Goal: Use online tool/utility: Use online tool/utility

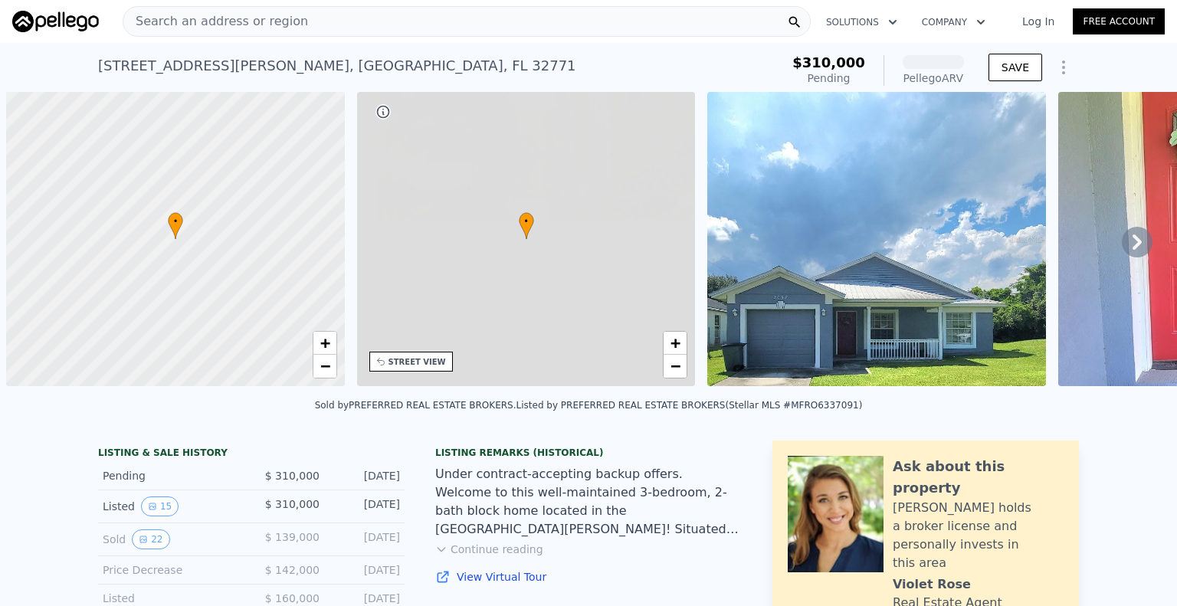
scroll to position [0, 6]
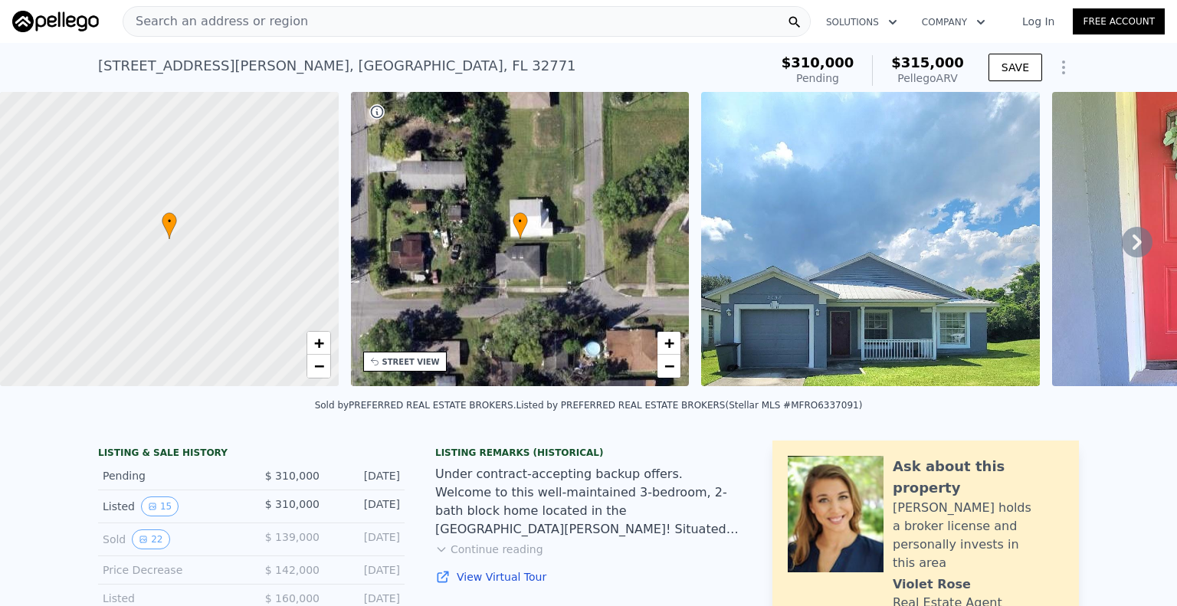
click at [474, 217] on div "• + −" at bounding box center [520, 239] width 339 height 294
click at [1122, 251] on icon at bounding box center [1137, 242] width 31 height 31
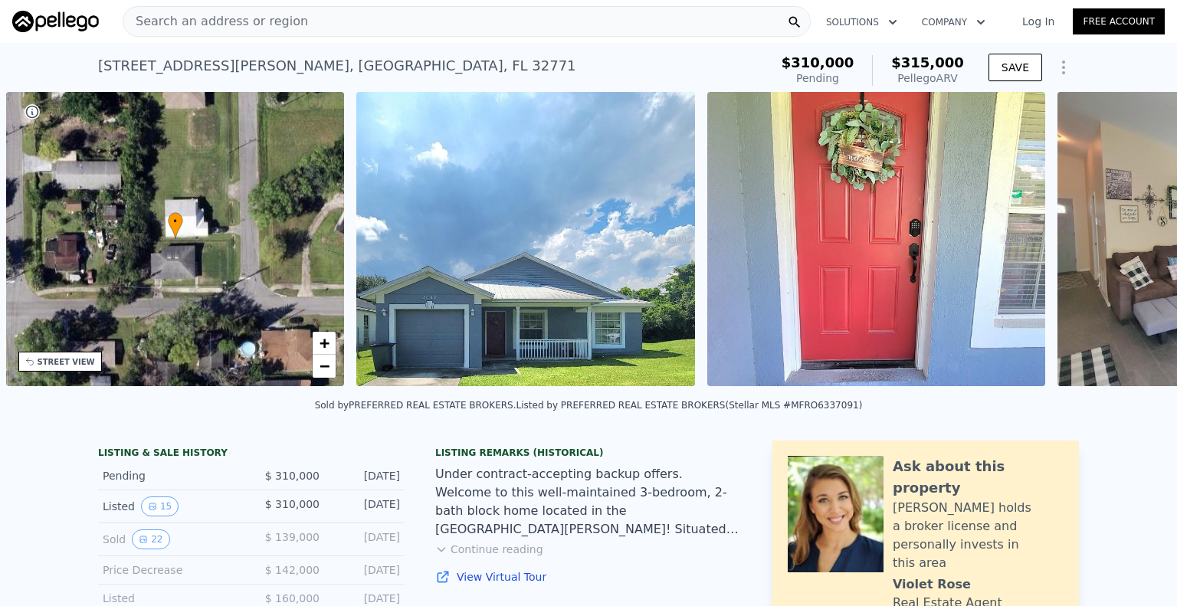
scroll to position [0, 356]
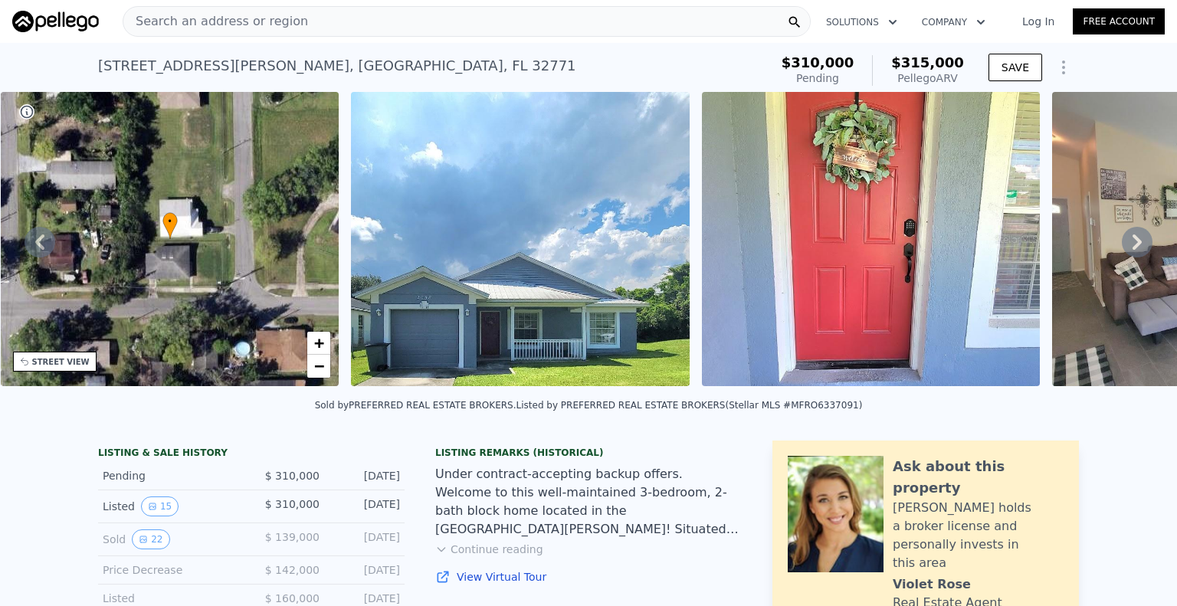
click at [1122, 248] on icon at bounding box center [1137, 242] width 31 height 31
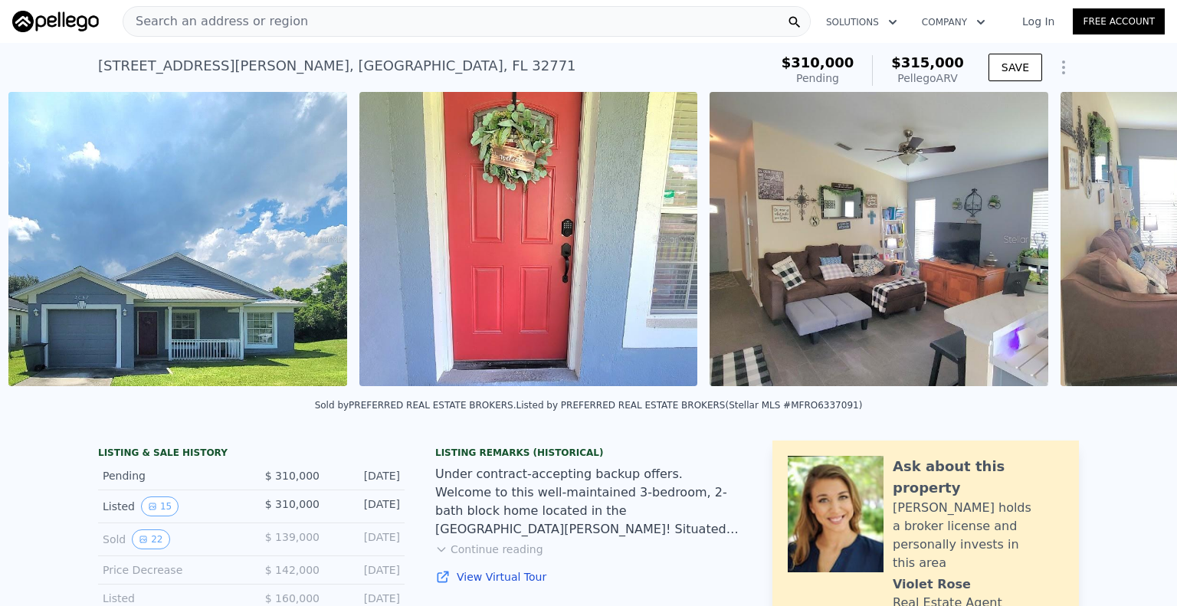
scroll to position [0, 701]
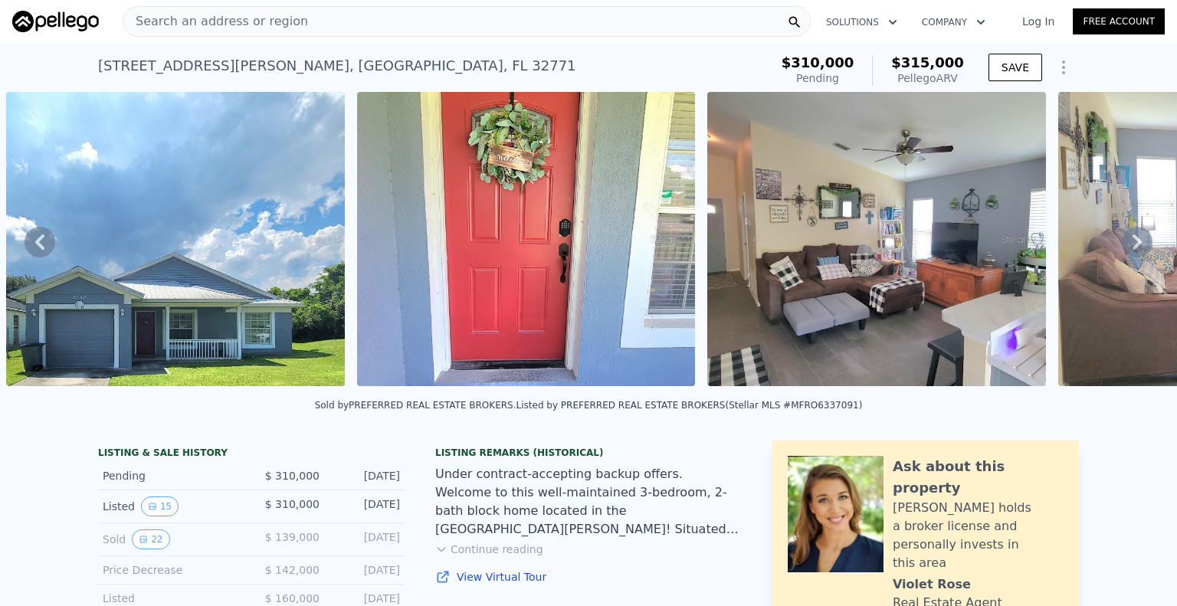
click at [1124, 246] on icon at bounding box center [1137, 242] width 31 height 31
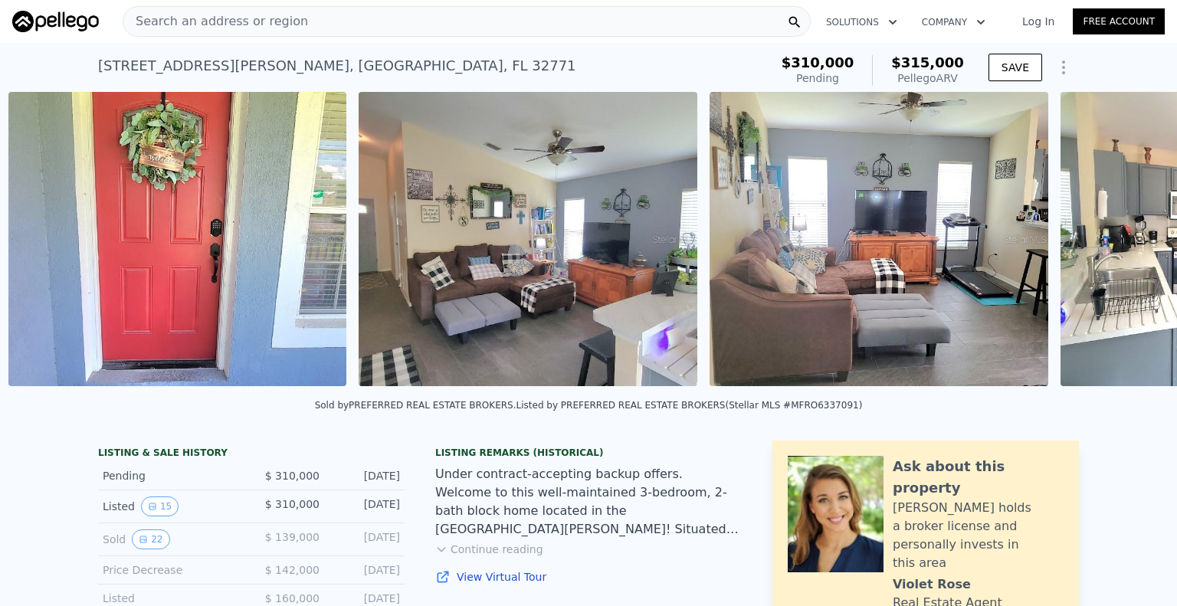
scroll to position [0, 1052]
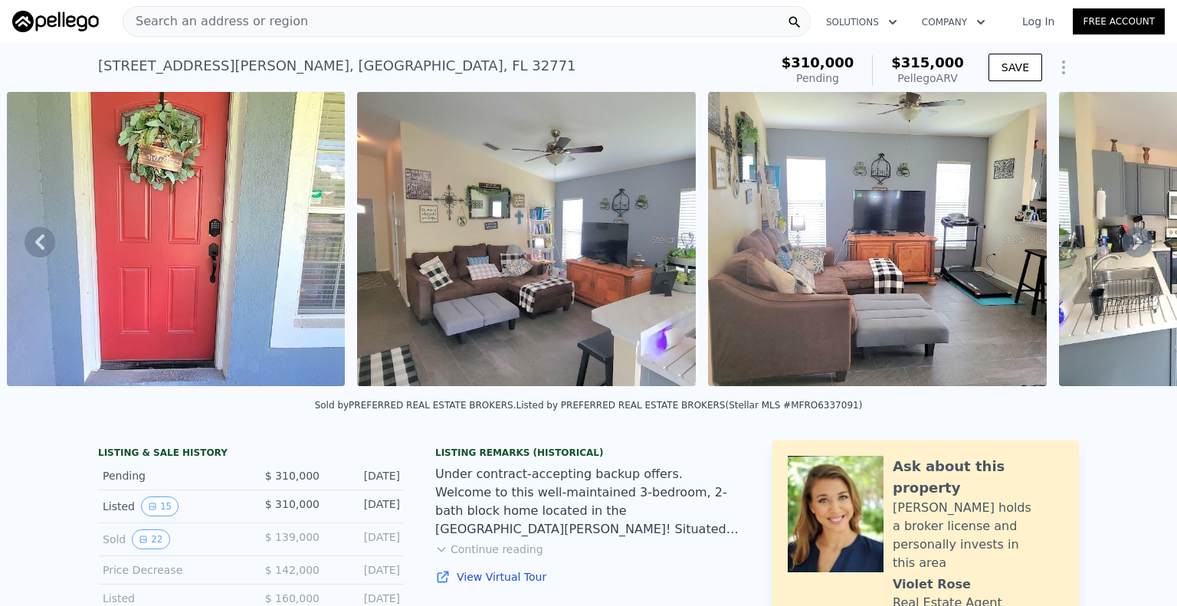
click at [1133, 250] on icon at bounding box center [1137, 242] width 9 height 15
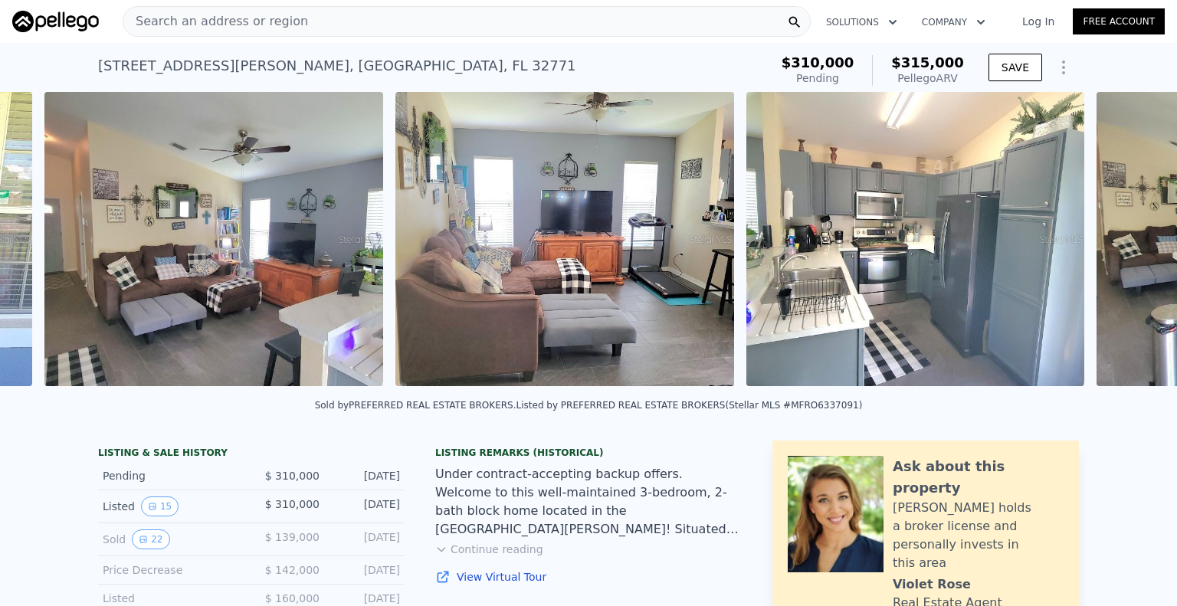
scroll to position [0, 1403]
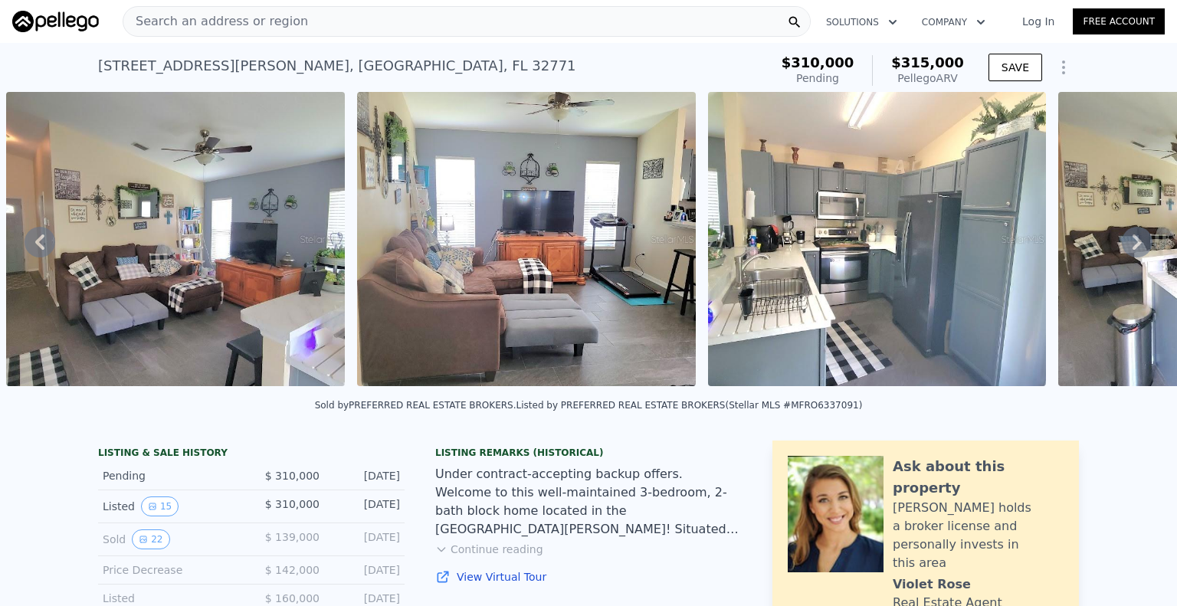
click at [1122, 251] on icon at bounding box center [1137, 242] width 31 height 31
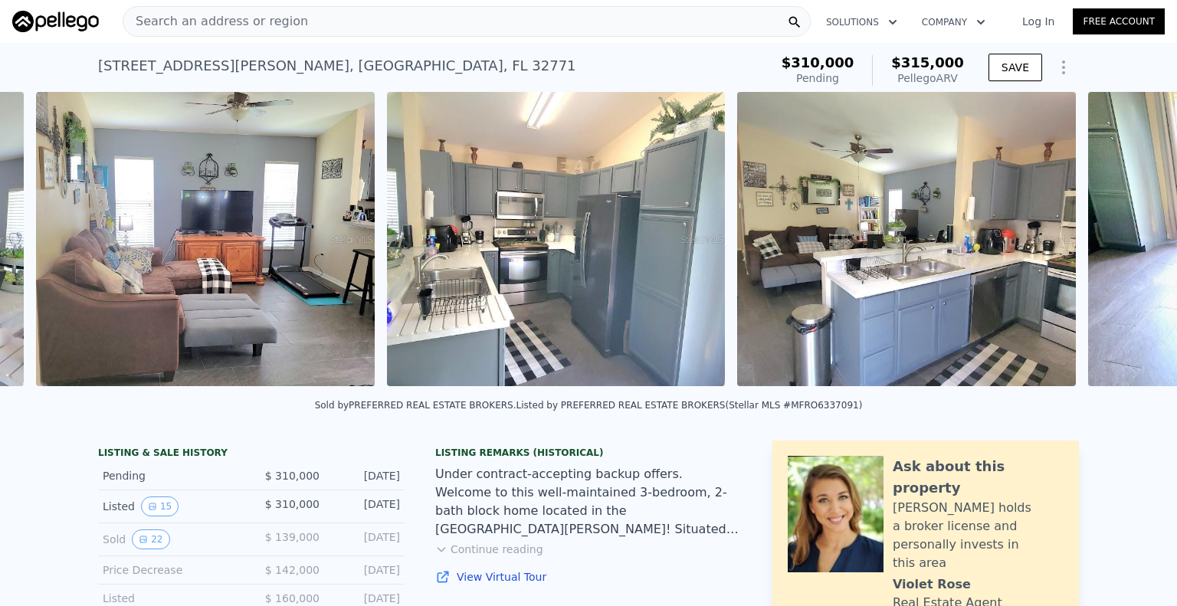
scroll to position [0, 1754]
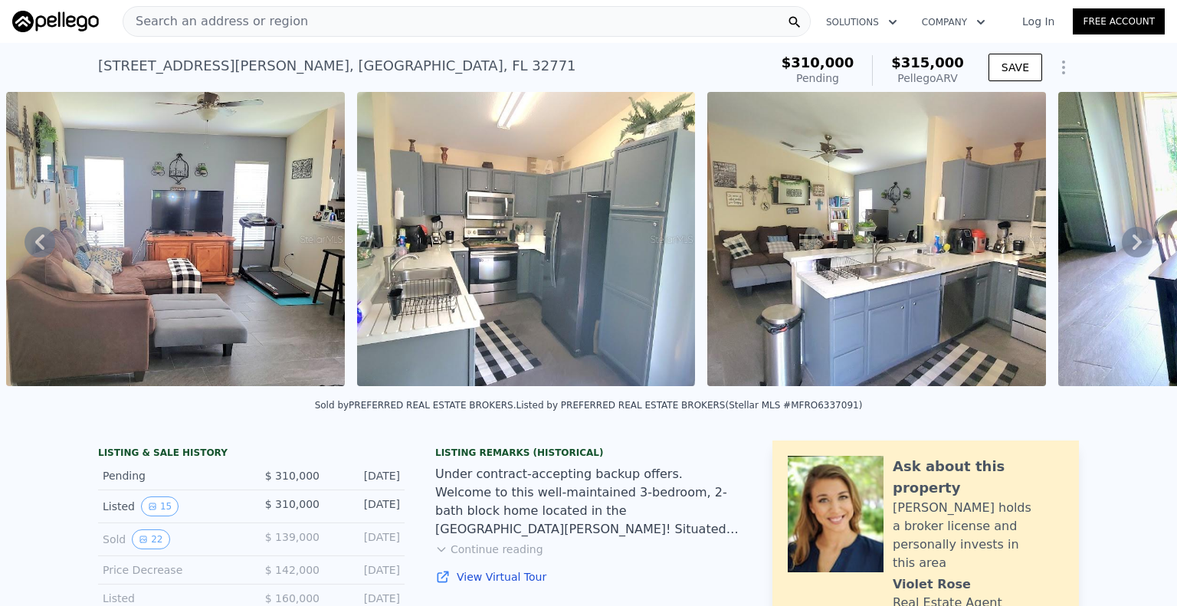
click at [1122, 250] on icon at bounding box center [1137, 242] width 31 height 31
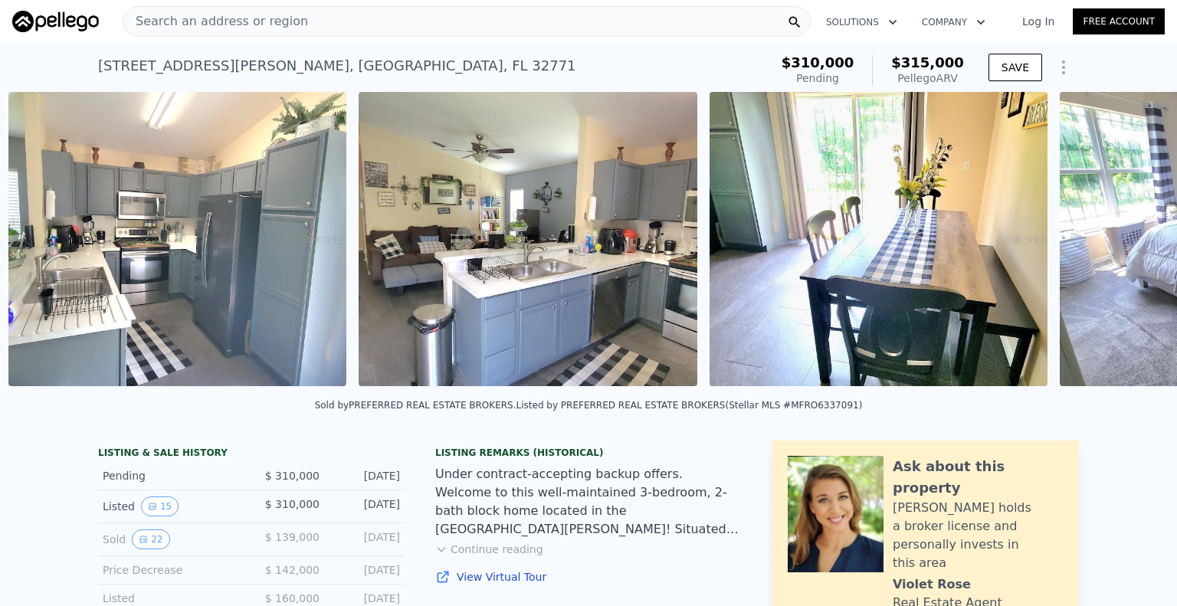
scroll to position [0, 2104]
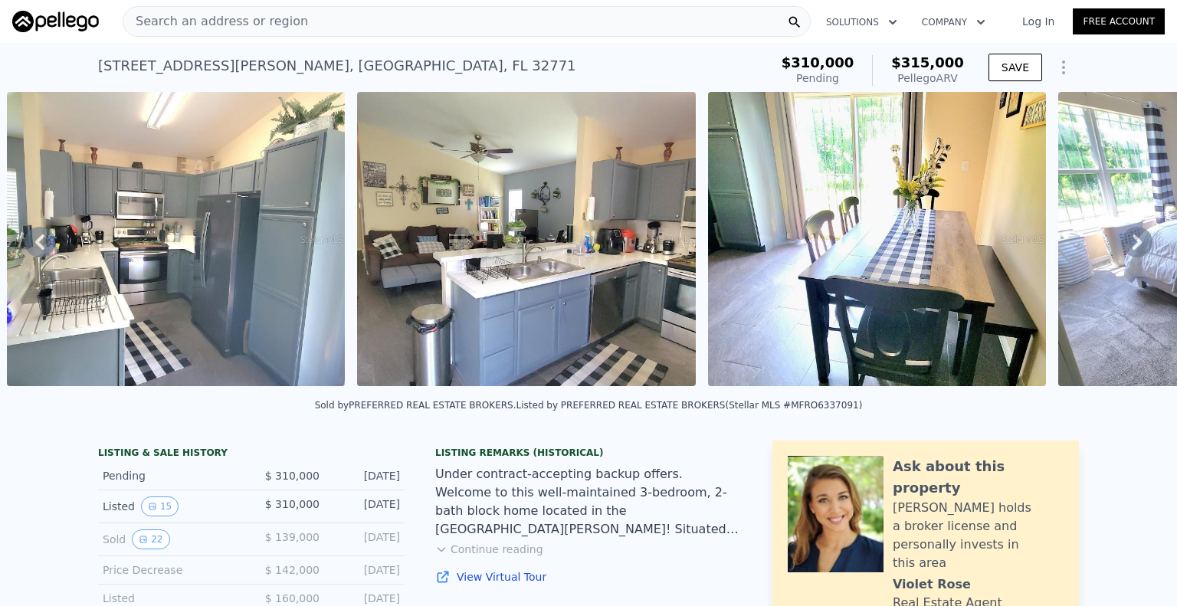
click at [1122, 250] on icon at bounding box center [1137, 242] width 31 height 31
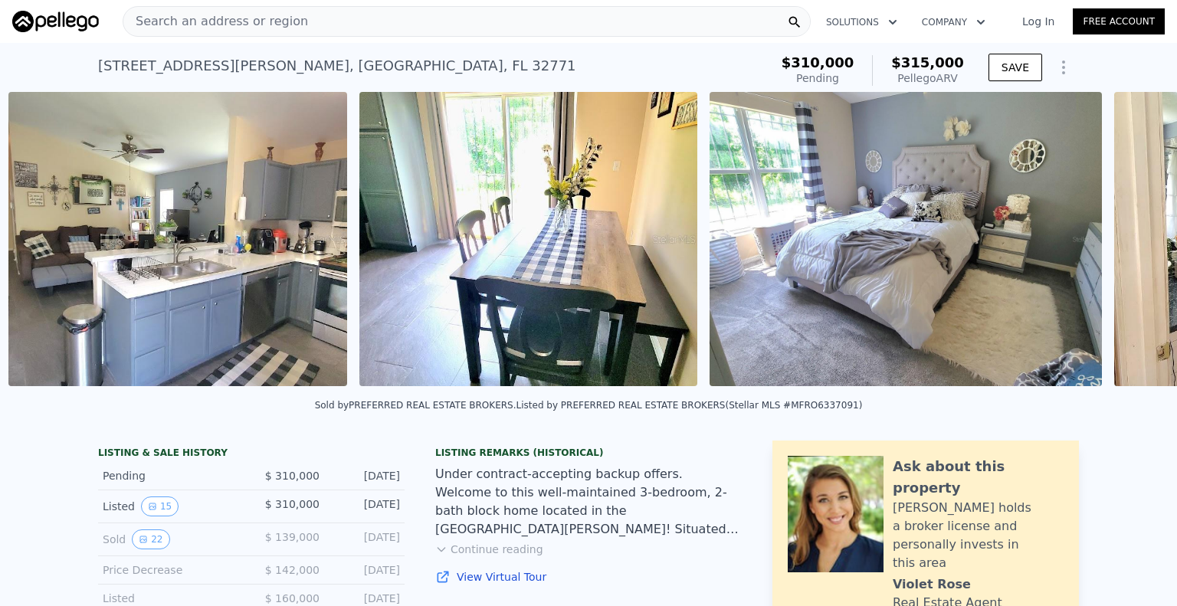
scroll to position [0, 2455]
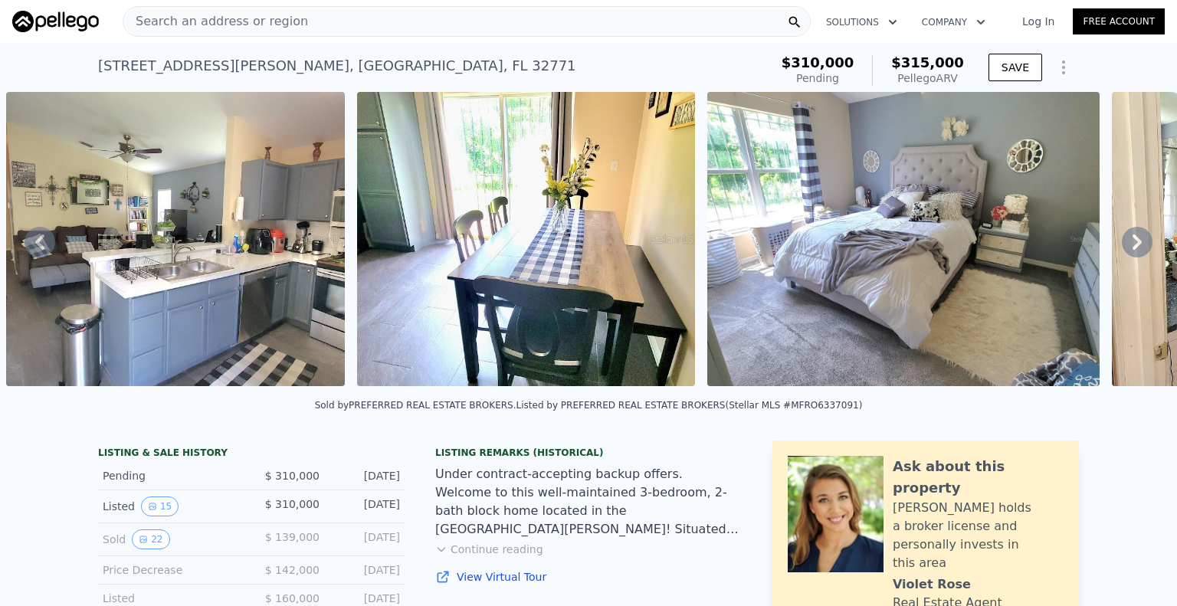
click at [1124, 249] on icon at bounding box center [1137, 242] width 31 height 31
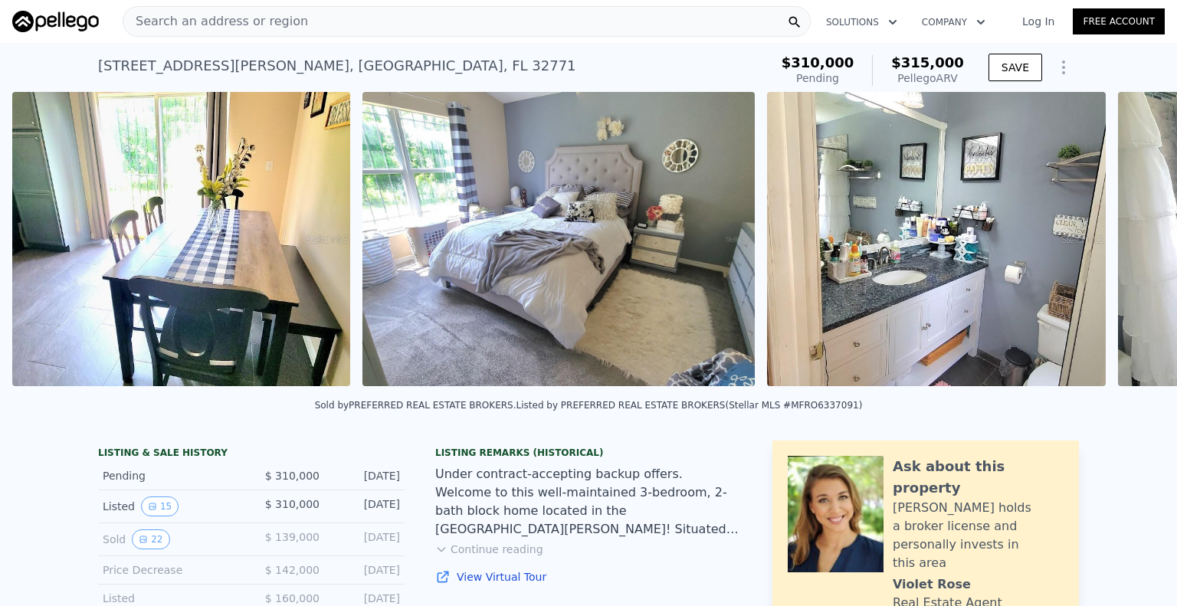
scroll to position [0, 2806]
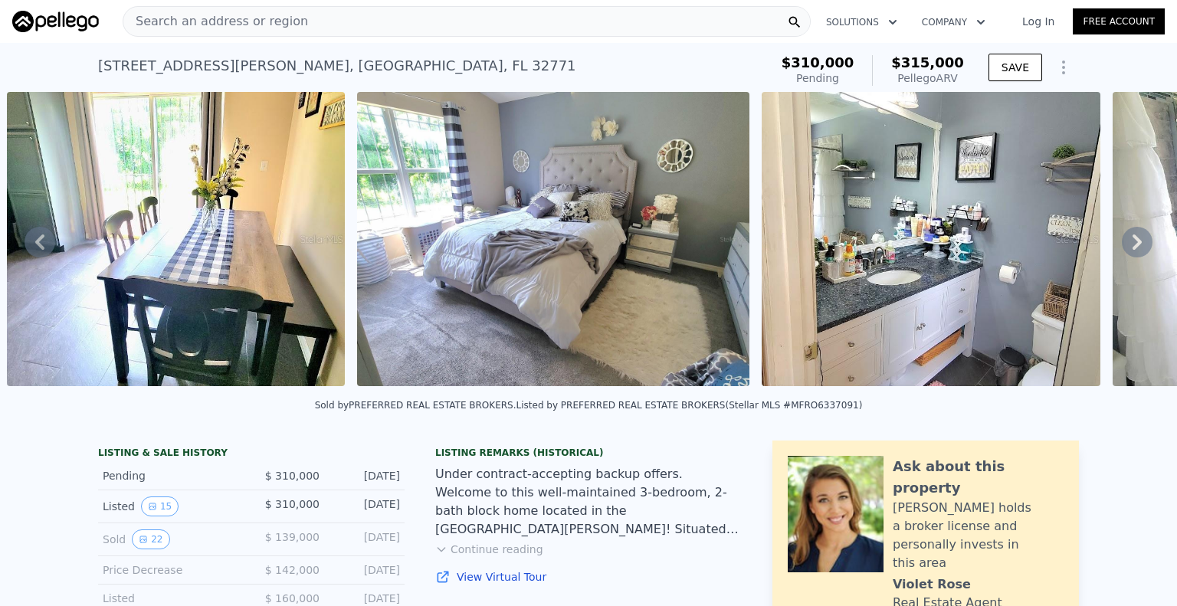
click at [1124, 249] on icon at bounding box center [1137, 242] width 31 height 31
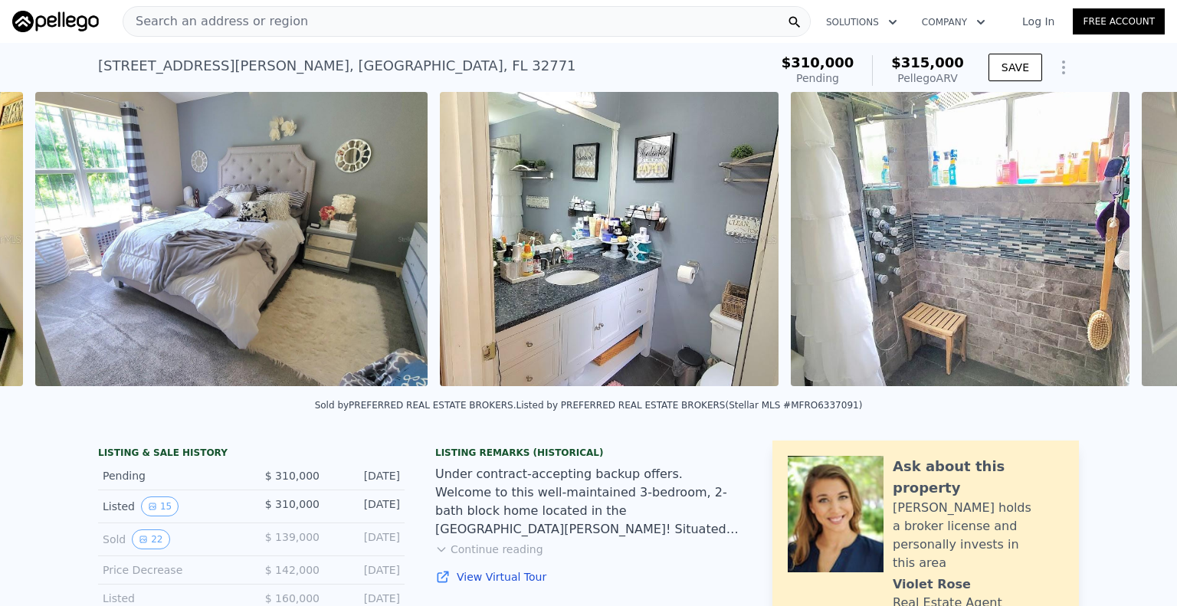
scroll to position [0, 3157]
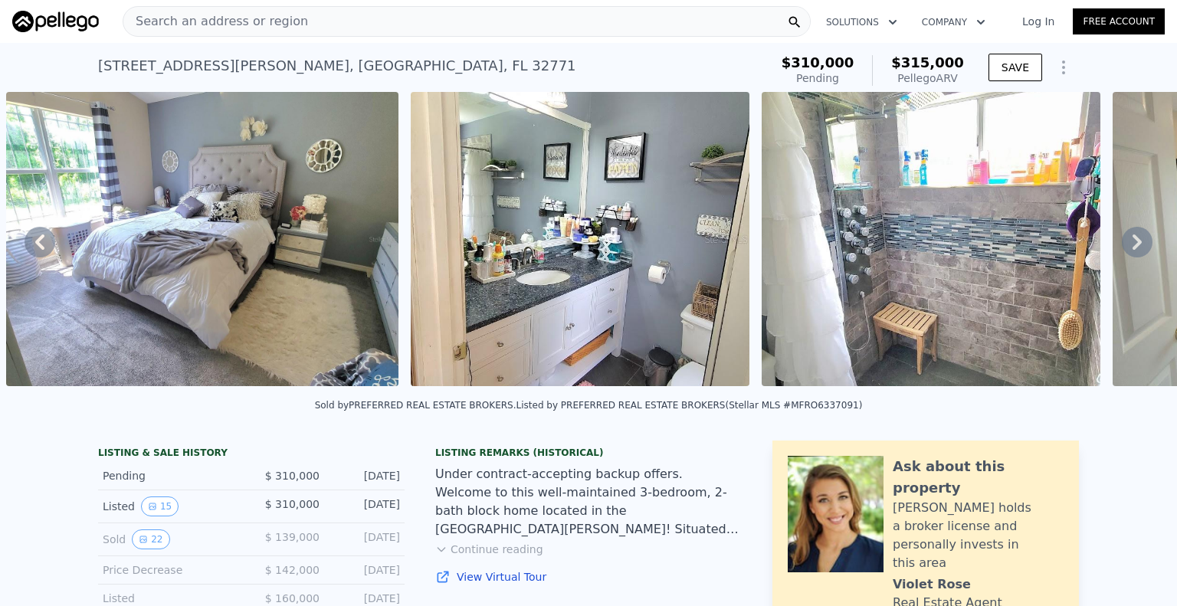
click at [1124, 249] on icon at bounding box center [1137, 242] width 31 height 31
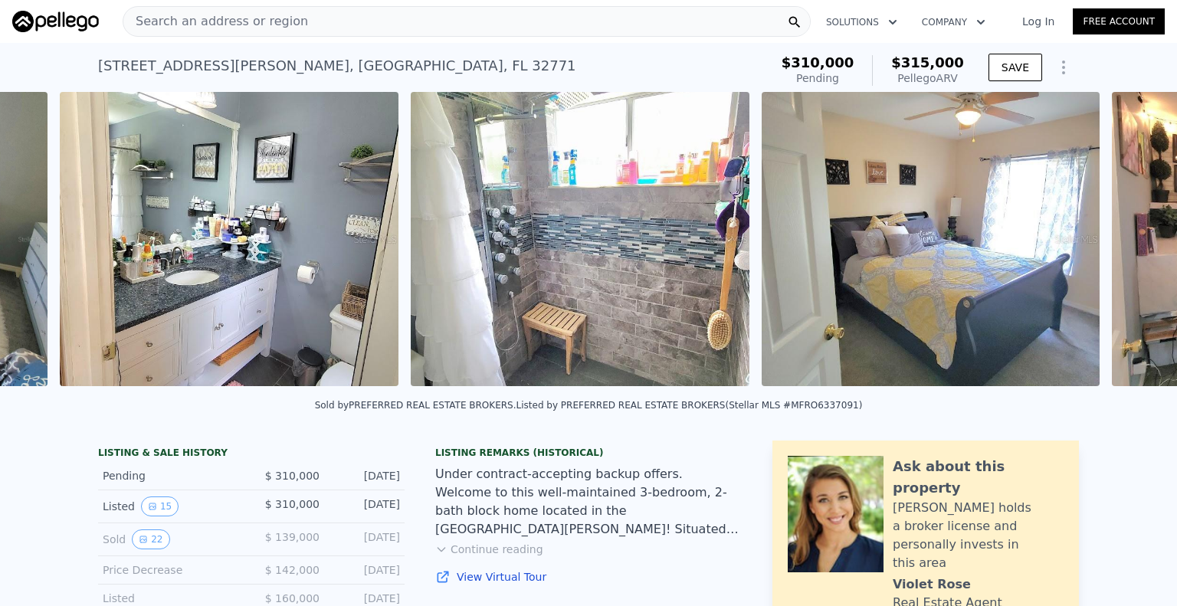
scroll to position [0, 3561]
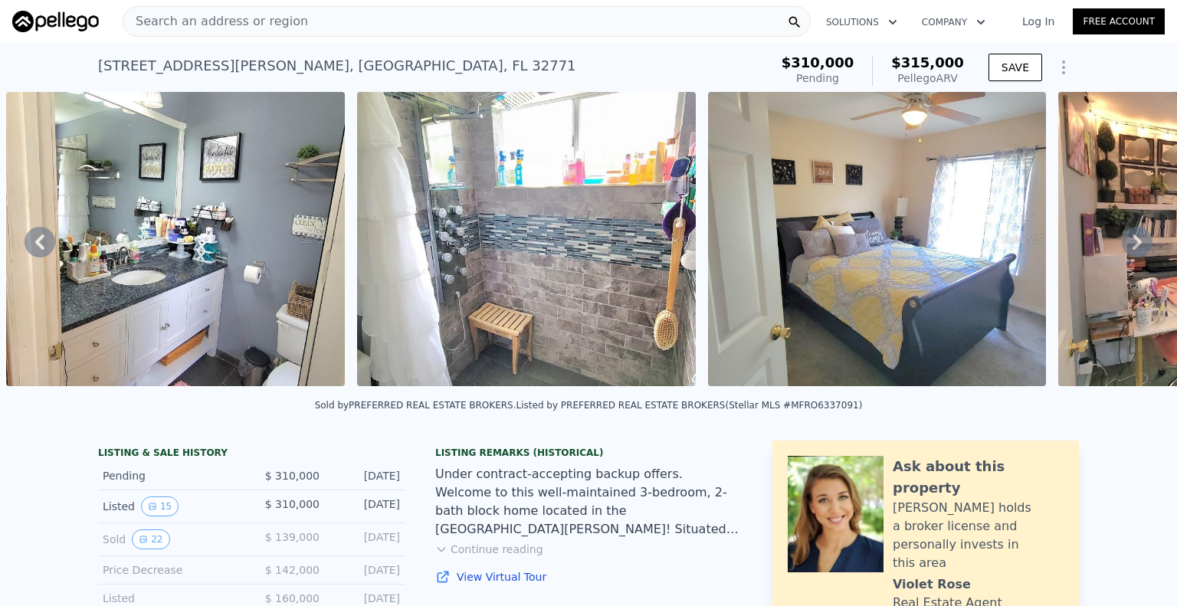
click at [1124, 249] on icon at bounding box center [1137, 242] width 31 height 31
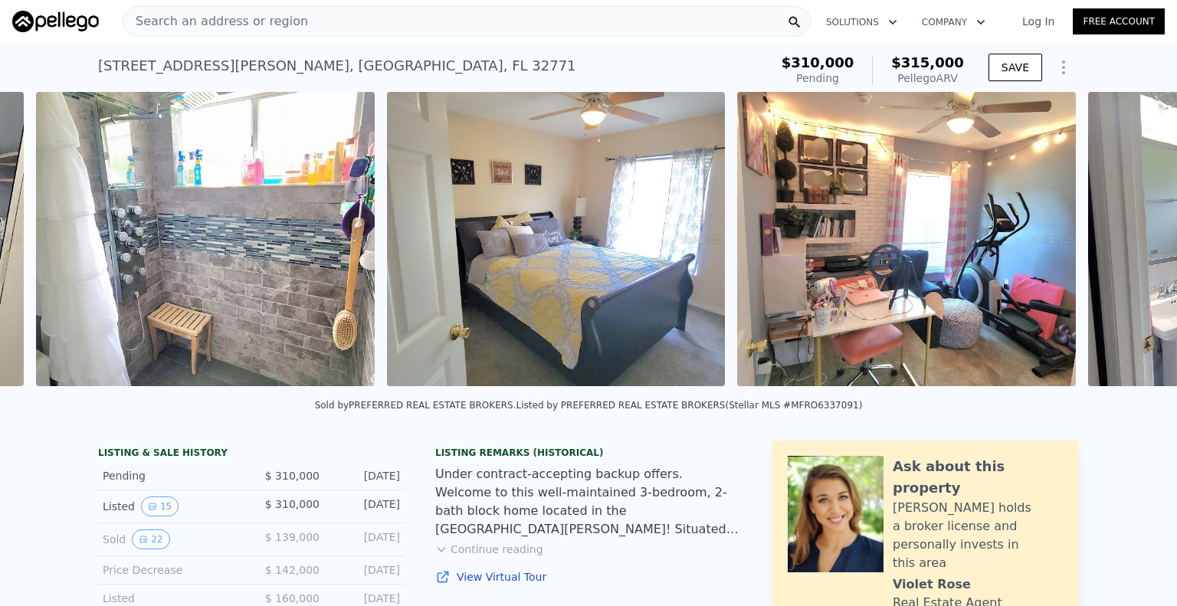
scroll to position [0, 3912]
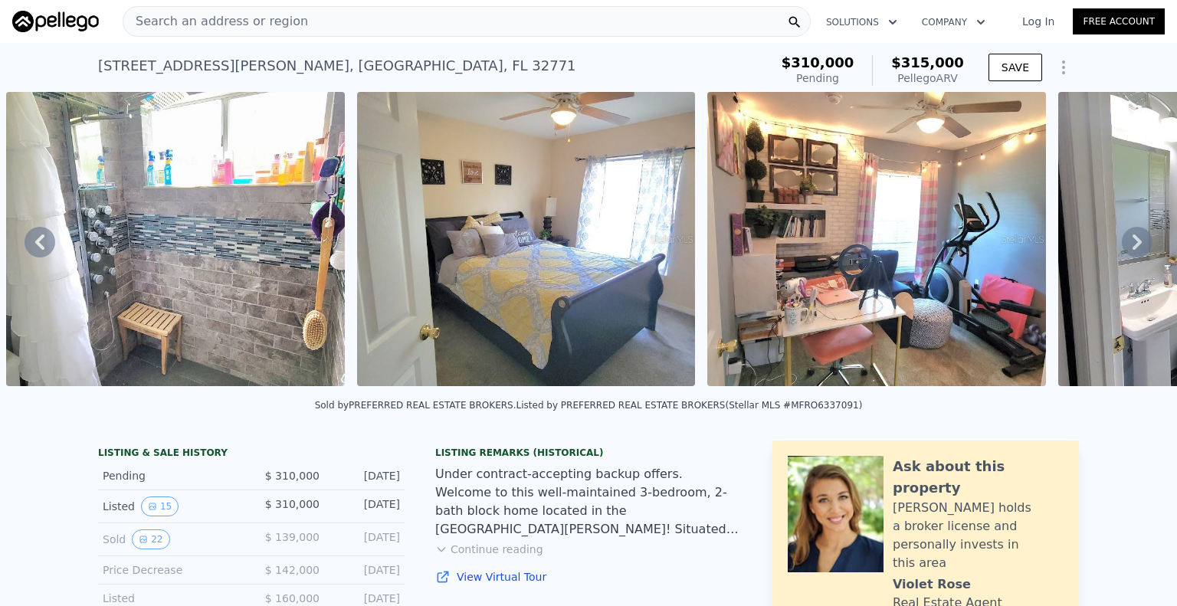
click at [1124, 249] on icon at bounding box center [1137, 242] width 31 height 31
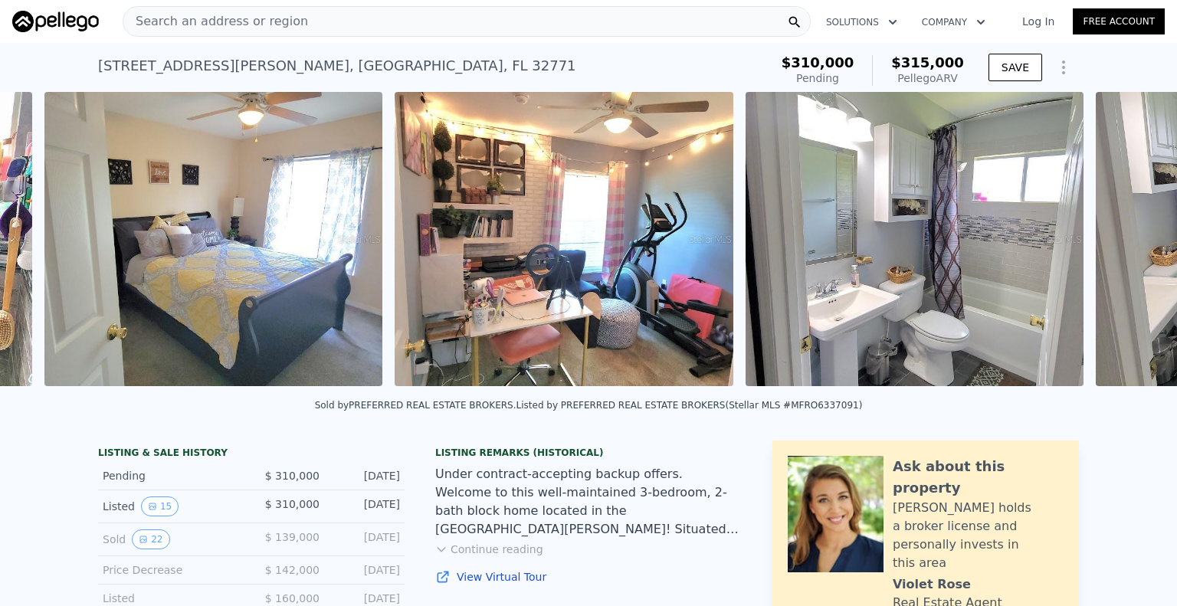
scroll to position [0, 4263]
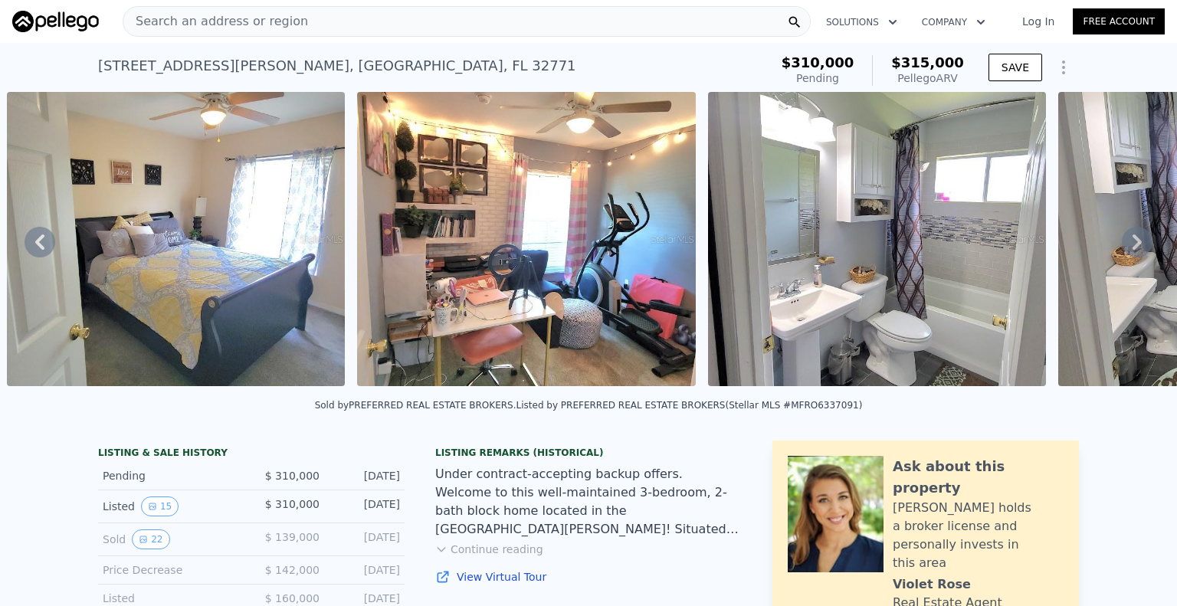
click at [1124, 249] on icon at bounding box center [1137, 242] width 31 height 31
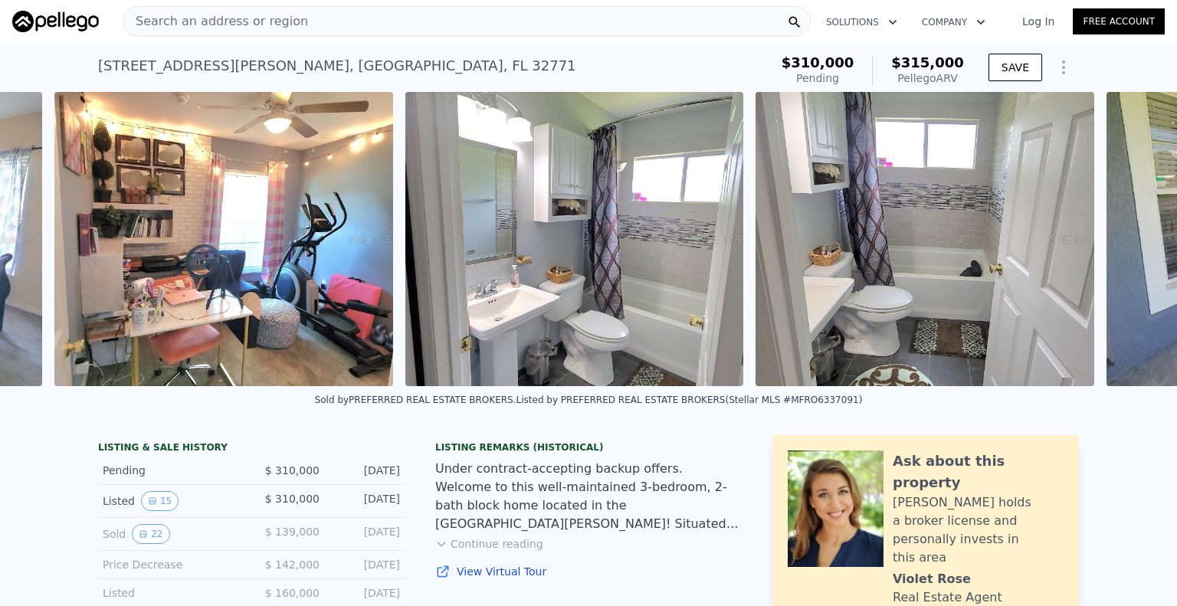
scroll to position [0, 4614]
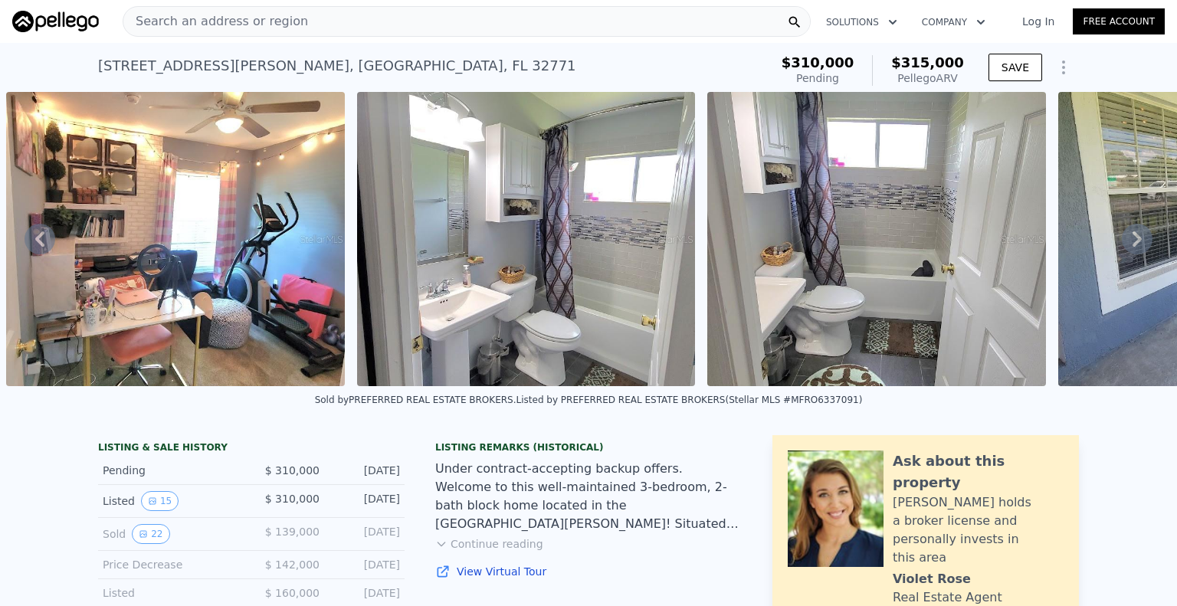
click at [1133, 247] on icon at bounding box center [1137, 238] width 9 height 15
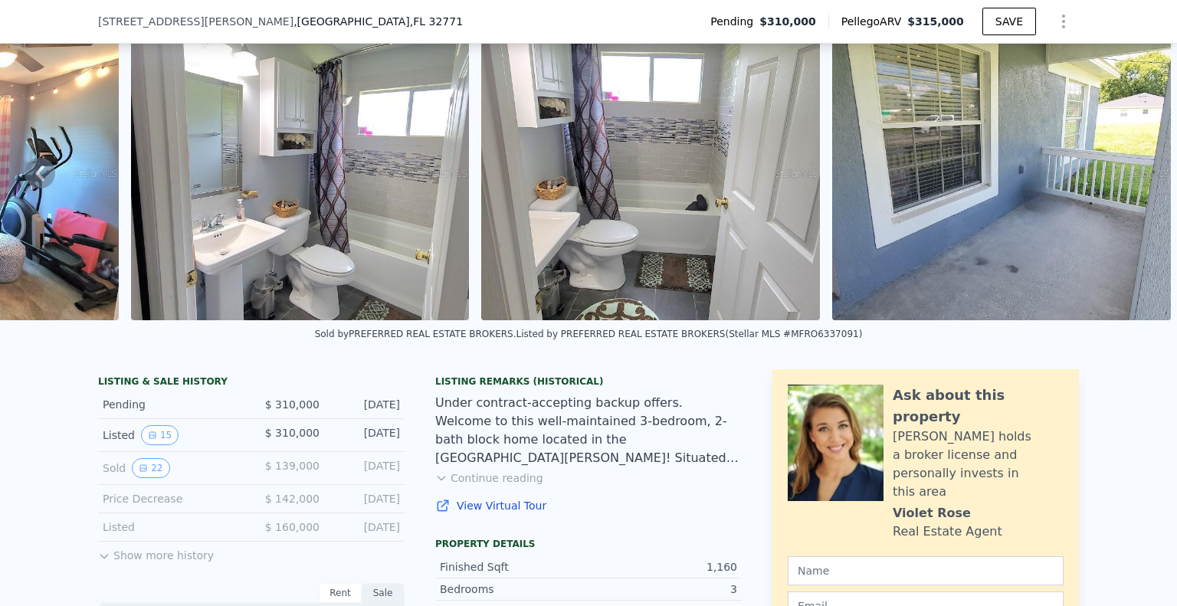
scroll to position [224, 0]
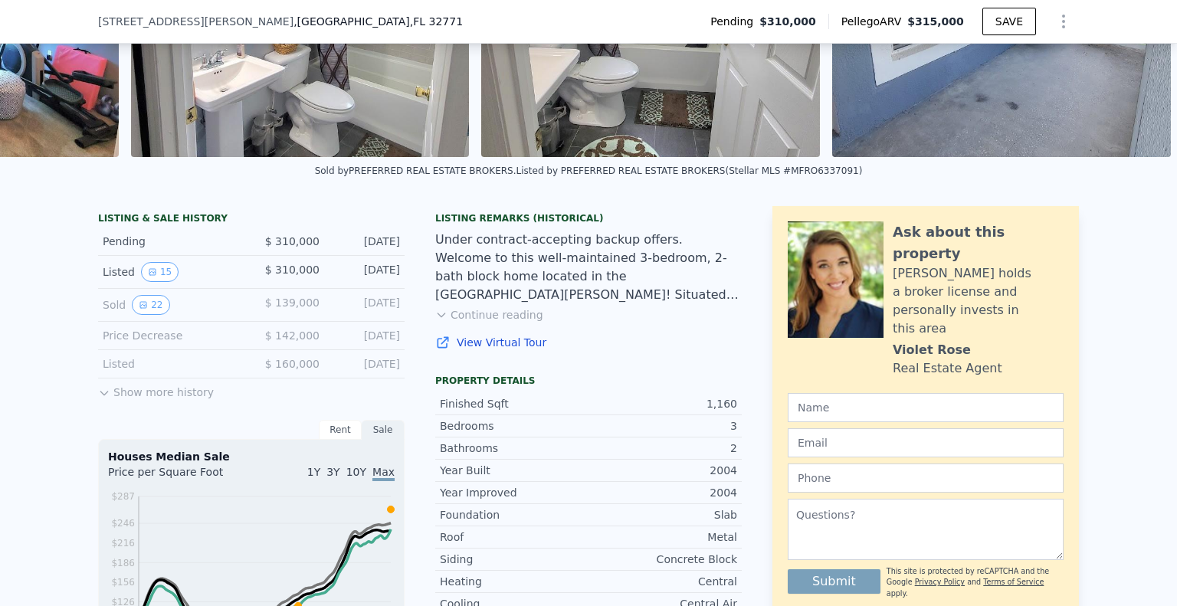
click at [530, 350] on link "View Virtual Tour" at bounding box center [588, 342] width 307 height 15
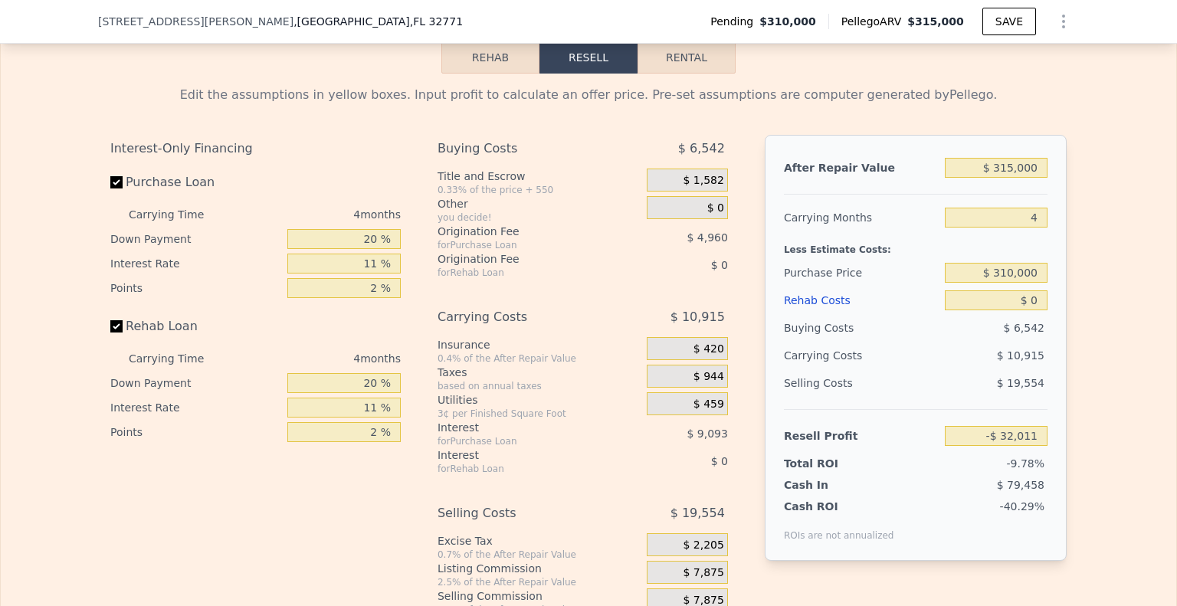
scroll to position [2293, 0]
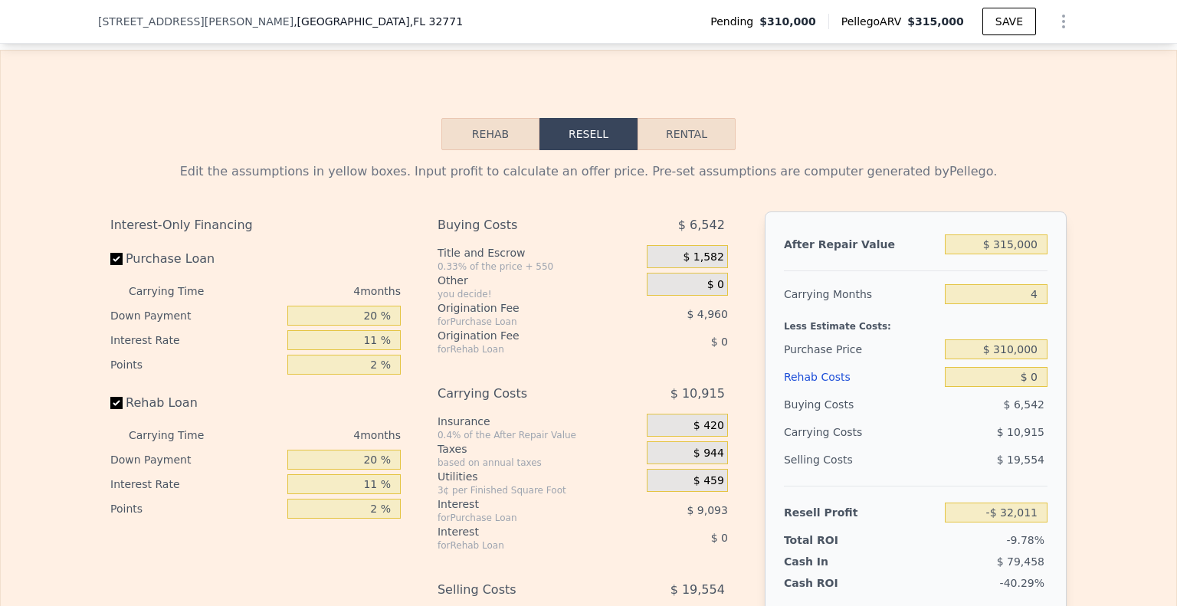
click at [690, 150] on button "Rental" at bounding box center [687, 134] width 98 height 32
select select "30"
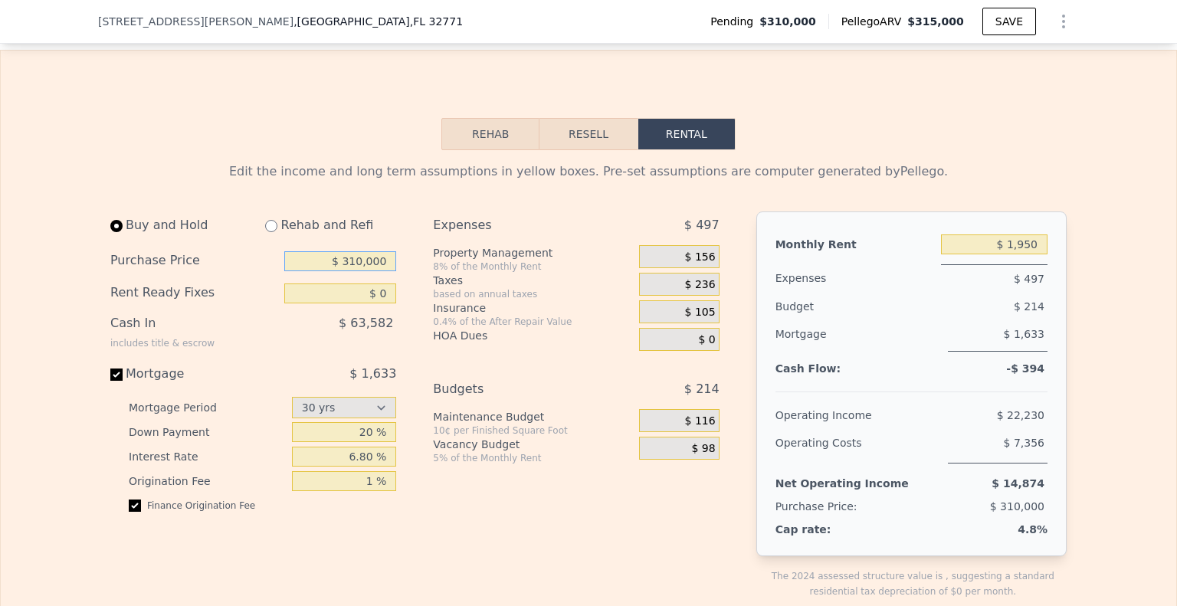
drag, startPoint x: 328, startPoint y: 278, endPoint x: 500, endPoint y: 287, distance: 172.0
click at [500, 287] on div "Buy and Hold Rehab and Refi Purchase Price $ 310,000 Rent Ready Fixes $ 0 Cash …" at bounding box center [421, 418] width 622 height 412
type input "$ 235,000"
click at [408, 312] on div "Buy and Hold Rehab and Refi Purchase Price $ 235,000 Rent Ready Fixes $ 0 Cash …" at bounding box center [421, 418] width 622 height 412
type input "$ 10,000"
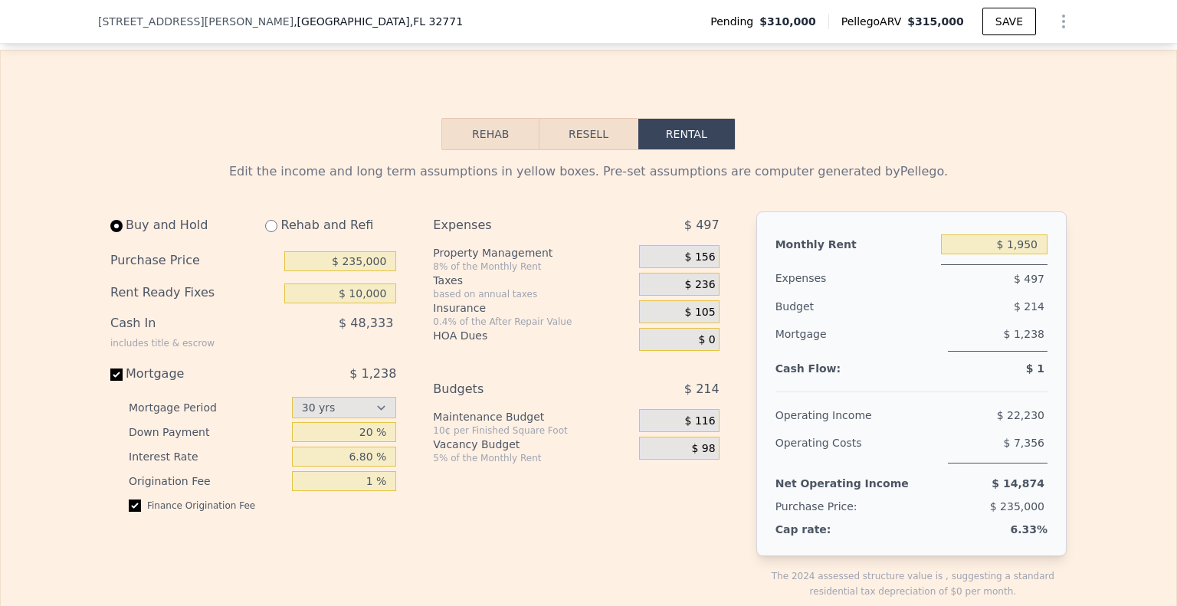
click at [285, 350] on div "$ 48,333" at bounding box center [309, 330] width 176 height 40
drag, startPoint x: 990, startPoint y: 260, endPoint x: 1072, endPoint y: 257, distance: 82.1
type input "$ 2,195"
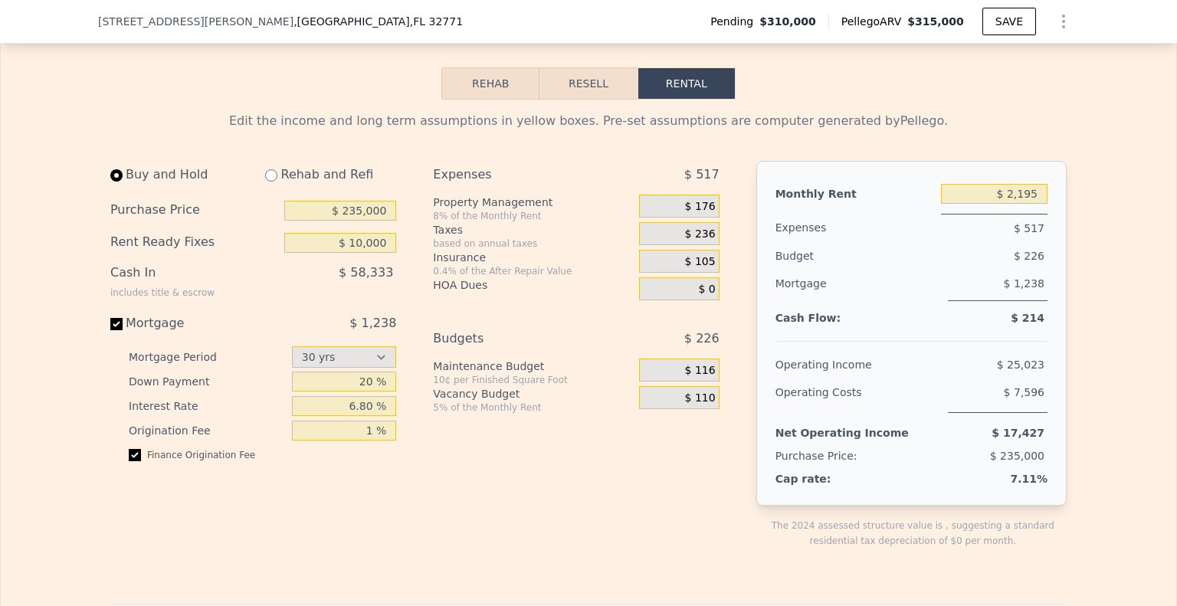
scroll to position [2370, 0]
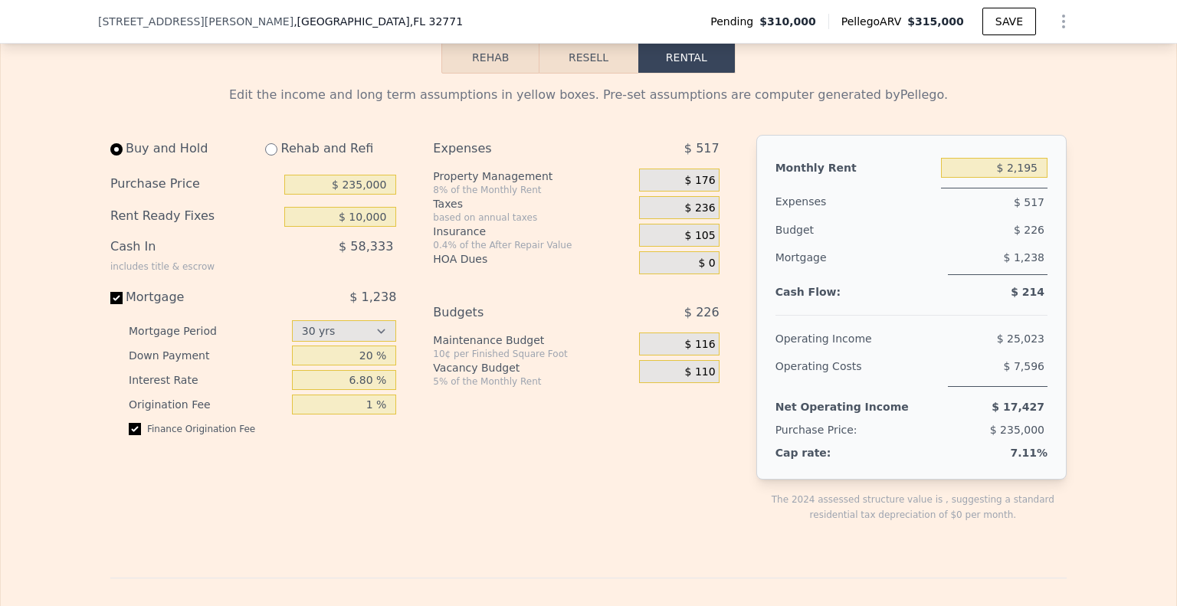
click at [673, 192] on div "$ 176" at bounding box center [679, 180] width 80 height 23
click at [694, 188] on span "$ 176" at bounding box center [700, 181] width 31 height 14
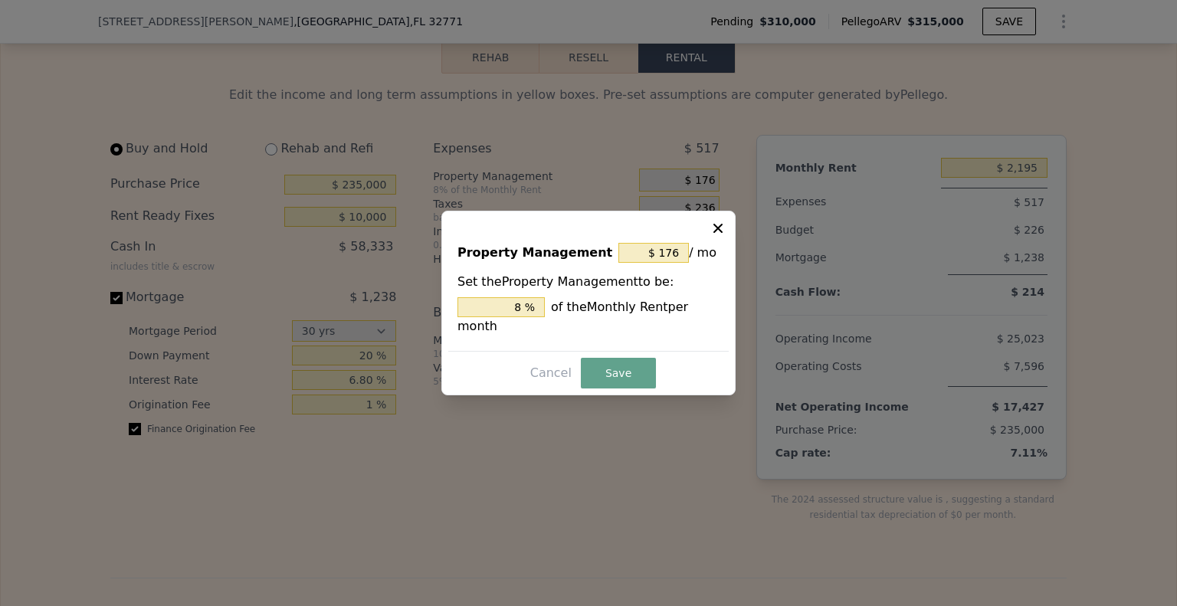
click at [722, 233] on icon at bounding box center [718, 228] width 9 height 9
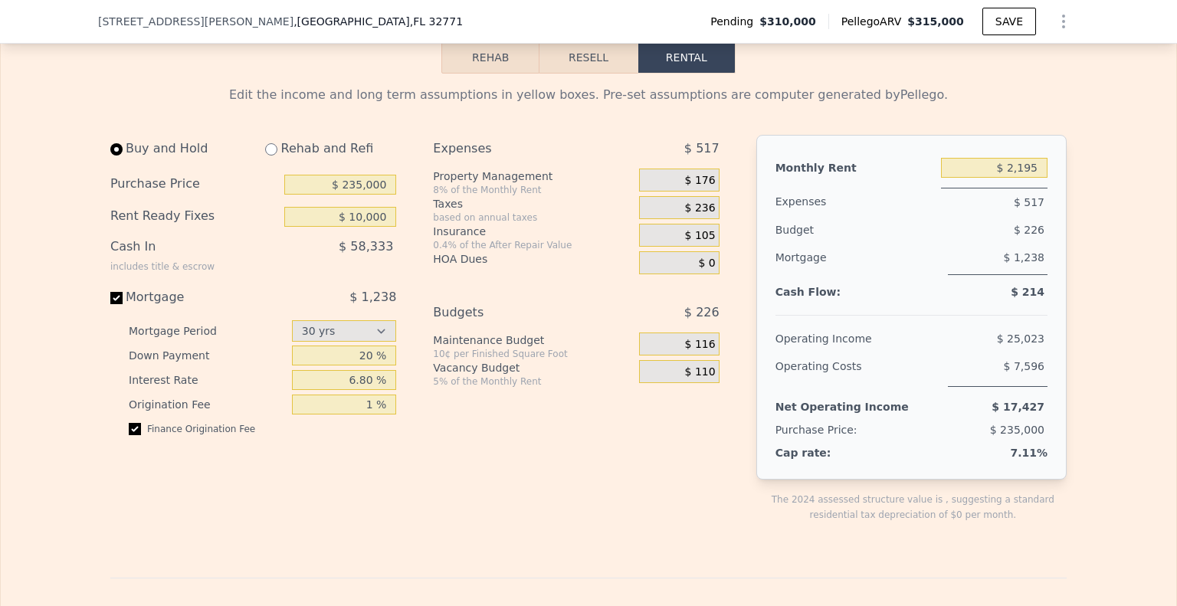
click at [675, 383] on div "$ 110" at bounding box center [679, 371] width 80 height 23
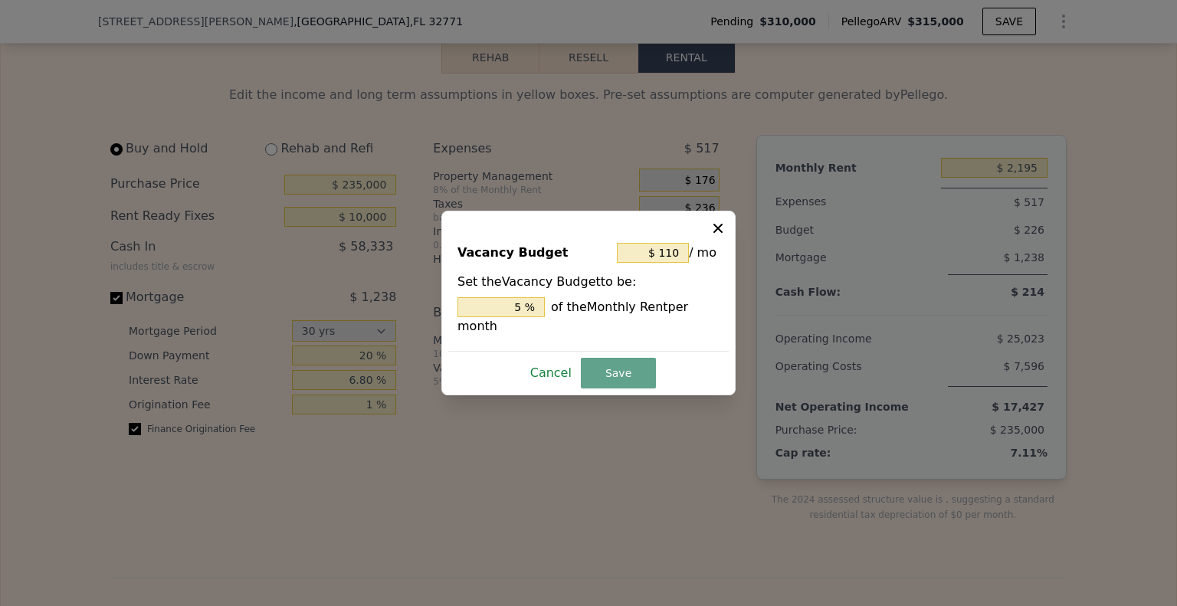
click at [558, 367] on button "Cancel" at bounding box center [551, 373] width 54 height 25
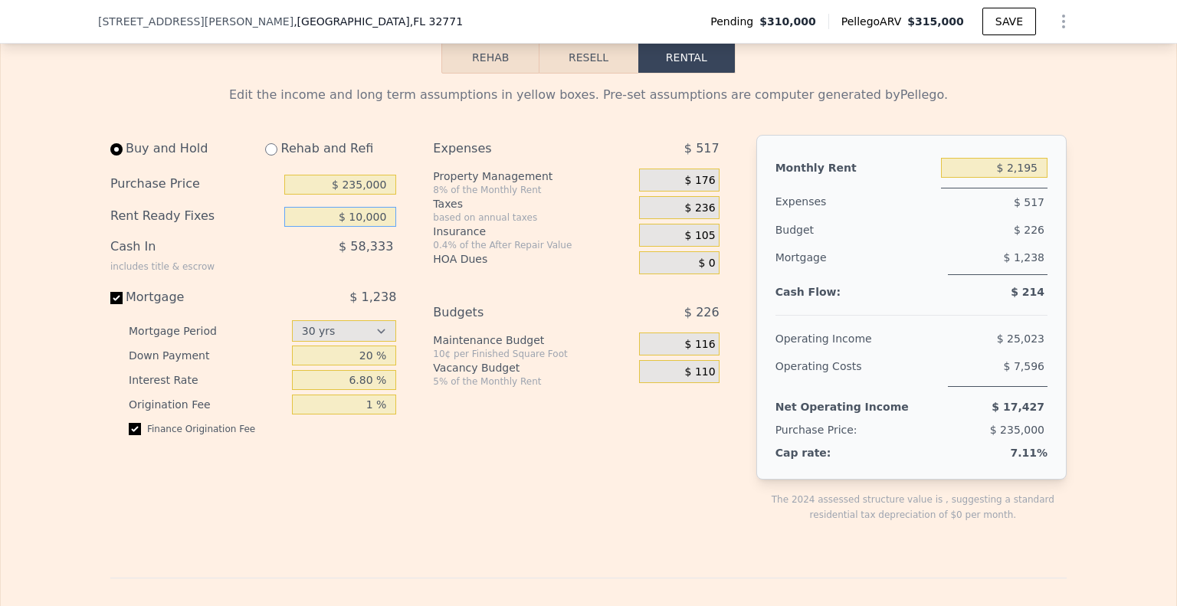
drag, startPoint x: 353, startPoint y: 231, endPoint x: 359, endPoint y: 241, distance: 11.7
click at [359, 227] on input "$ 10,000" at bounding box center [340, 217] width 112 height 20
click at [340, 294] on div "Buy and Hold Rehab and Refi Purchase Price $ 235,000 Rent Ready Fixes $ 15,000 …" at bounding box center [253, 291] width 286 height 313
drag, startPoint x: 354, startPoint y: 232, endPoint x: 359, endPoint y: 241, distance: 10.3
click at [359, 227] on input "$ 15,000" at bounding box center [340, 217] width 112 height 20
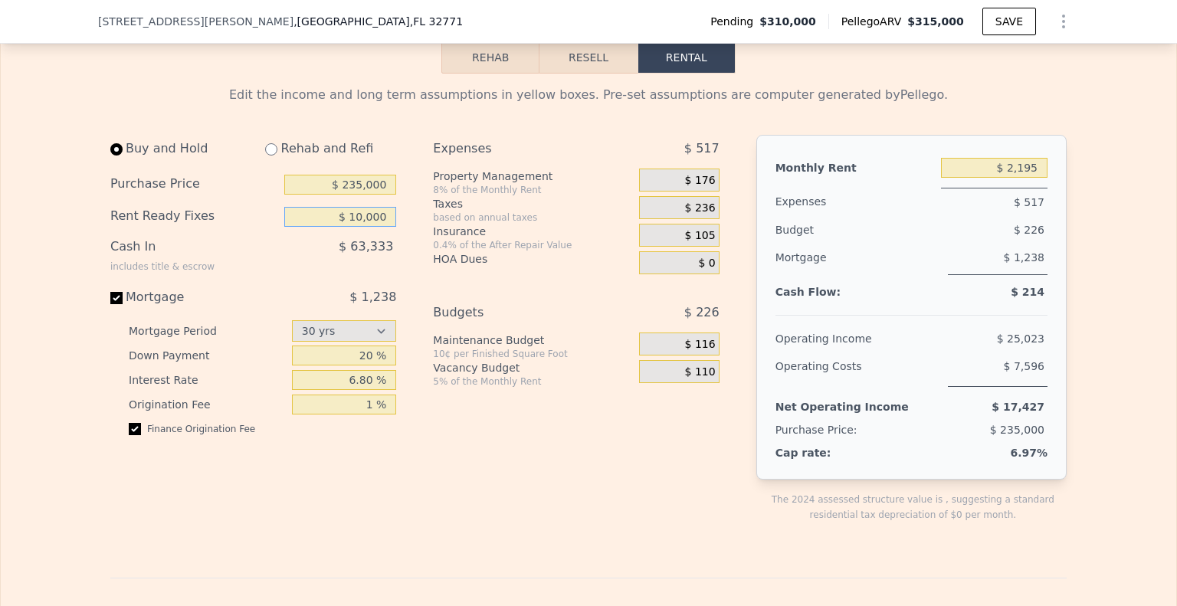
type input "$ 10,000"
click at [261, 499] on div "Buy and Hold Rehab and Refi Purchase Price $ 235,000 Rent Ready Fixes $ 10,000 …" at bounding box center [259, 341] width 298 height 412
click at [1129, 126] on div "Edit the income and long term assumptions in yellow boxes. Pre-set assumptions …" at bounding box center [589, 595] width 1176 height 1042
type input "$ 1,950"
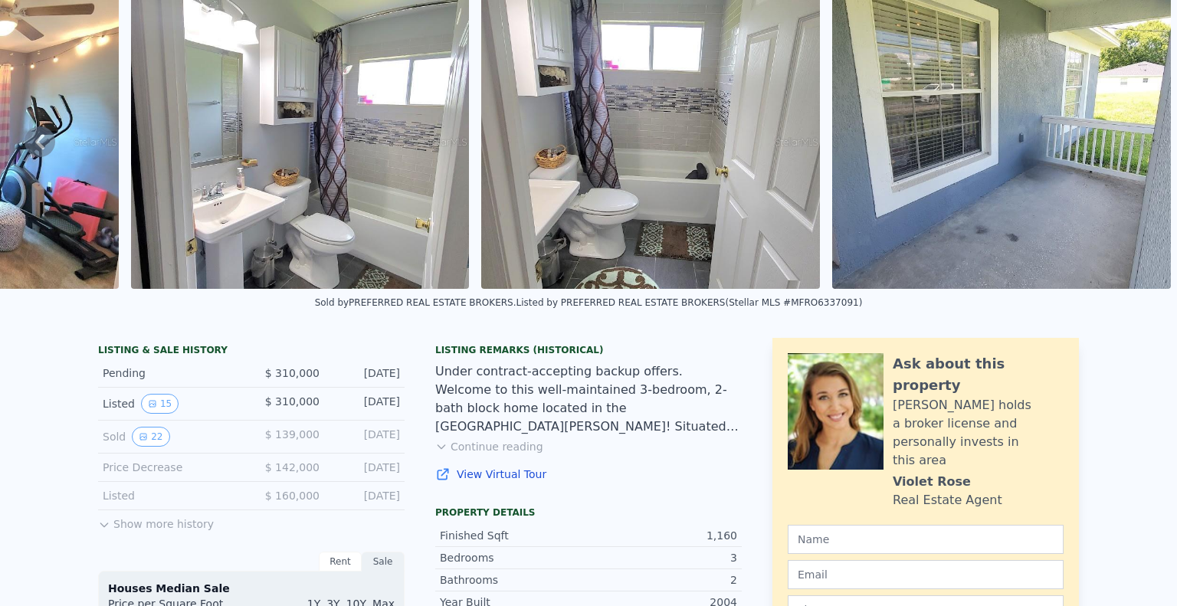
scroll to position [5, 0]
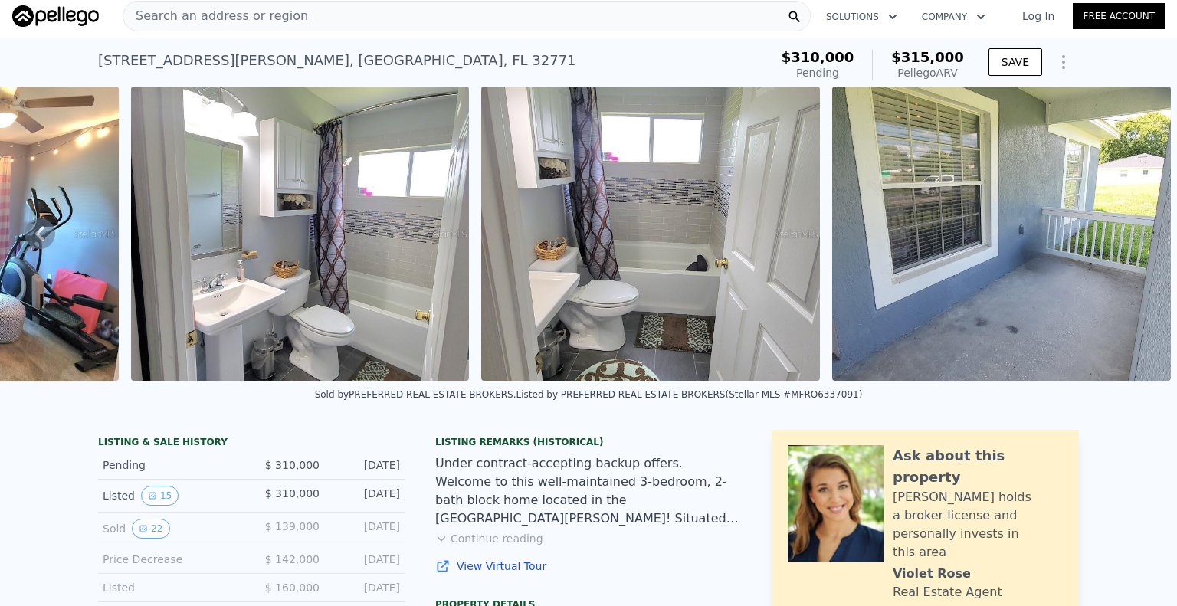
click at [40, 238] on icon at bounding box center [40, 233] width 31 height 31
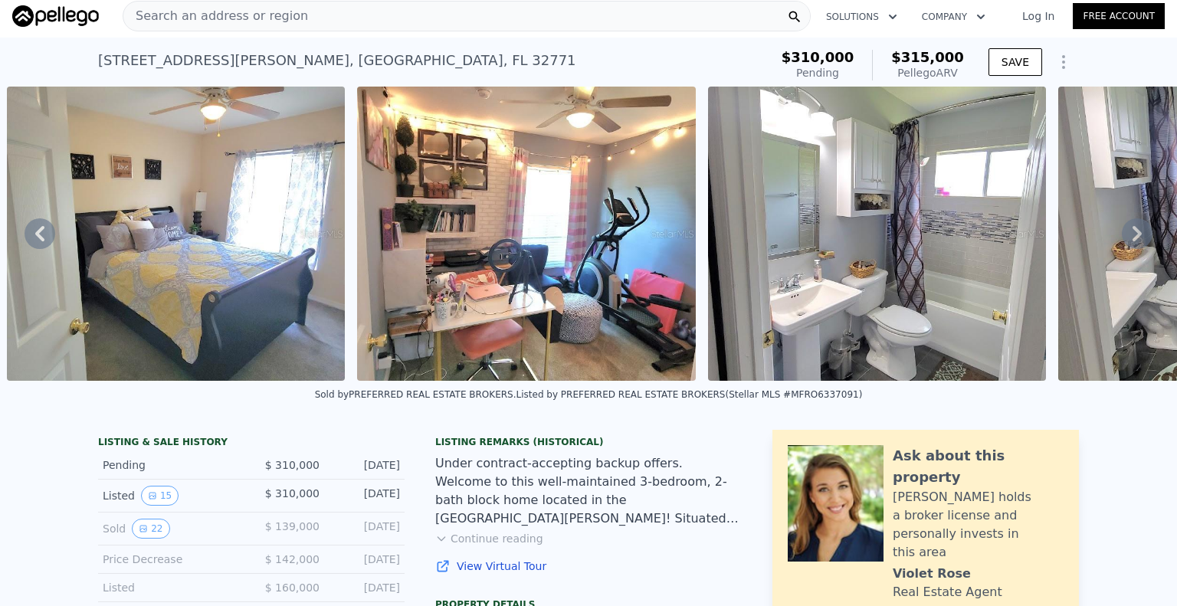
click at [40, 240] on icon at bounding box center [40, 233] width 31 height 31
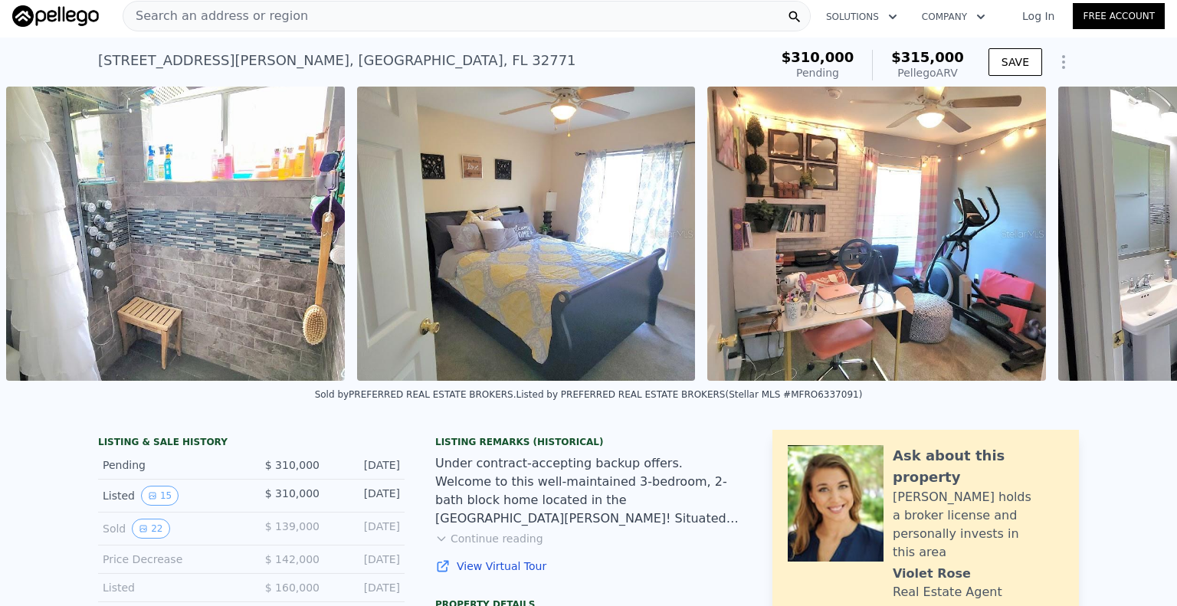
click at [40, 240] on div "• + − • + − STREET VIEW Loading... SATELLITE VIEW" at bounding box center [588, 234] width 1177 height 294
click at [40, 240] on icon at bounding box center [40, 233] width 31 height 31
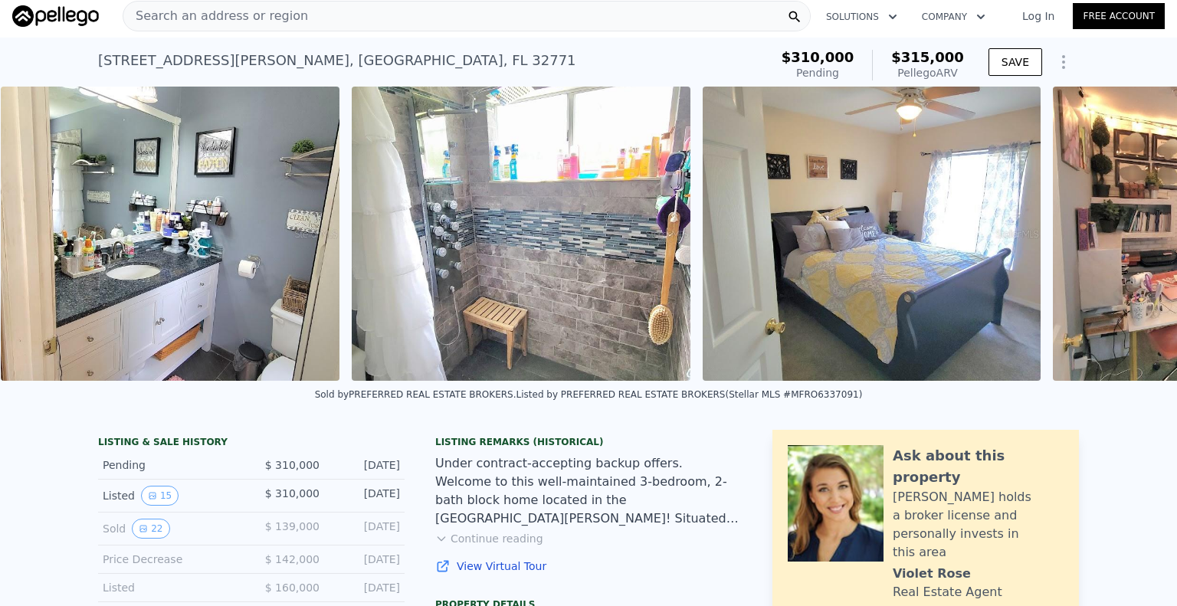
scroll to position [0, 3561]
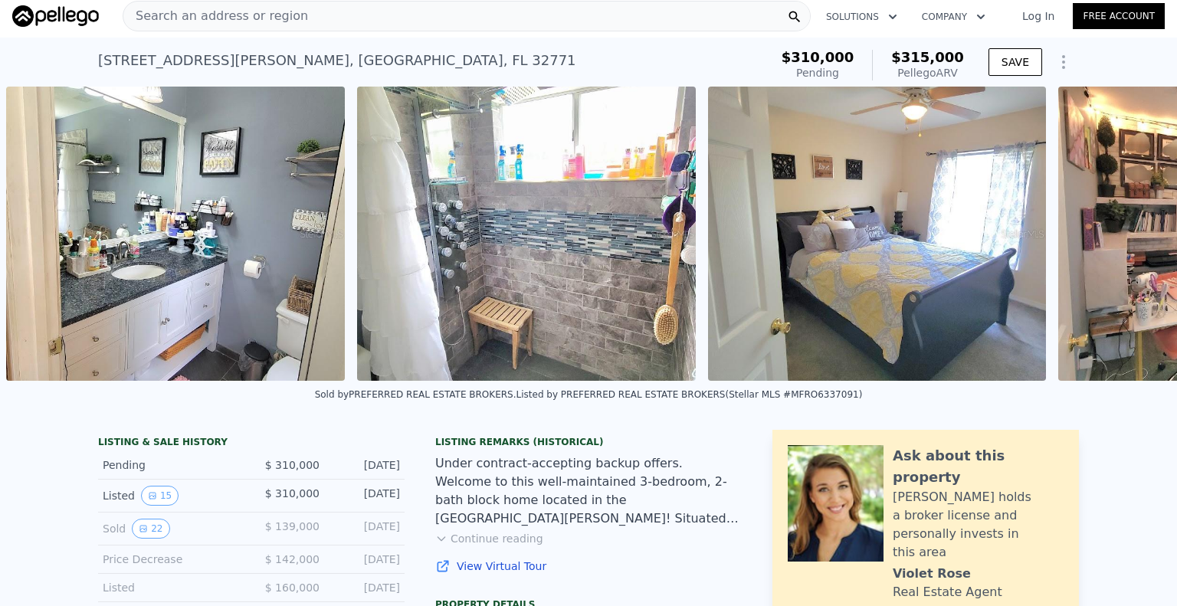
click at [40, 240] on img at bounding box center [175, 234] width 339 height 294
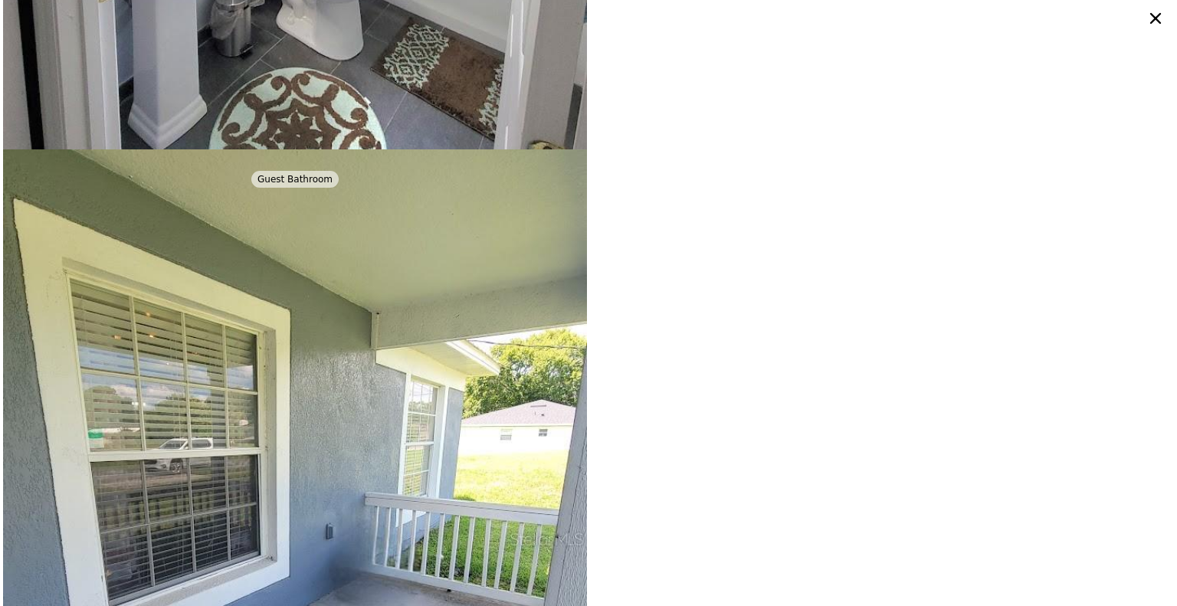
scroll to position [4495, 0]
